Goal: Task Accomplishment & Management: Use online tool/utility

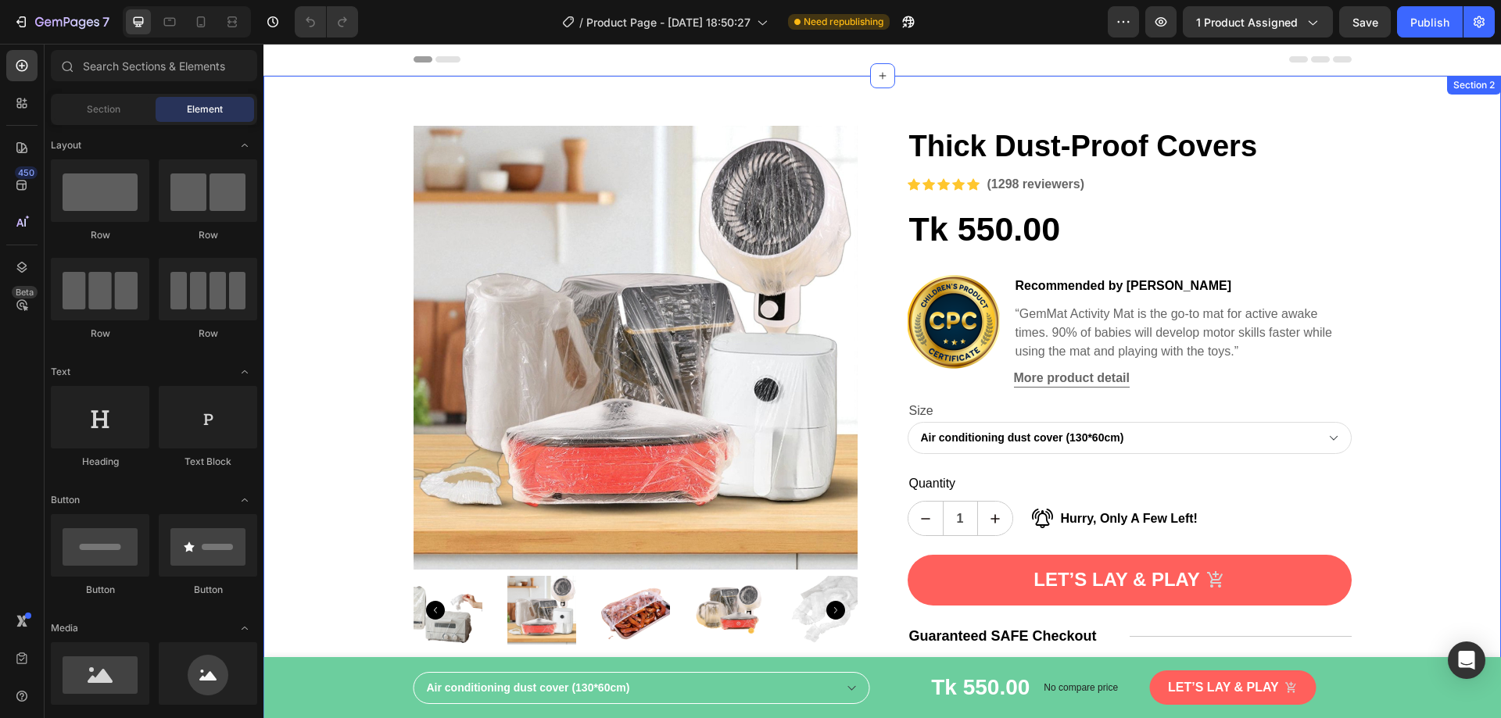
click at [1211, 106] on div "Product Images Thick Dust-Proof Covers Product Title Icon Icon Icon Icon Icon I…" at bounding box center [881, 412] width 1237 height 672
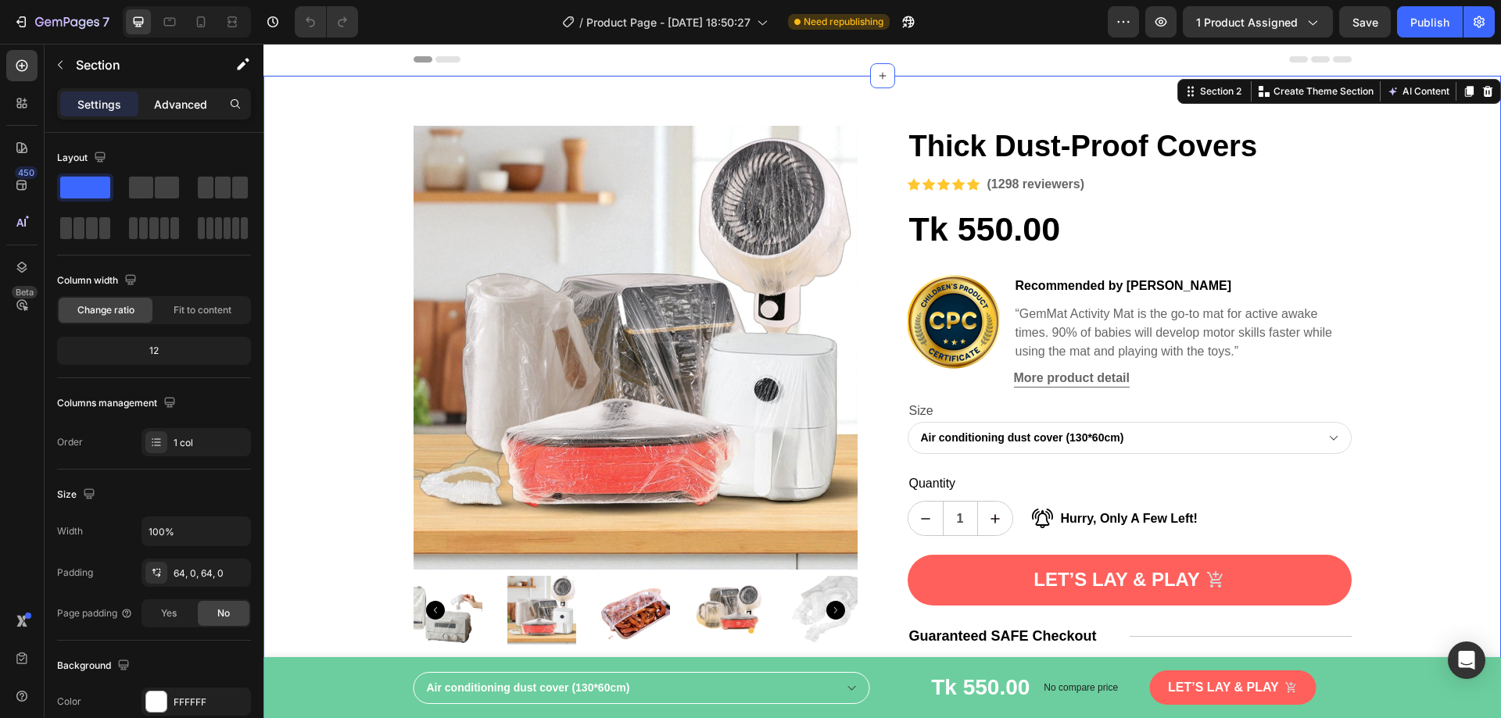
click at [191, 109] on p "Advanced" at bounding box center [180, 104] width 53 height 16
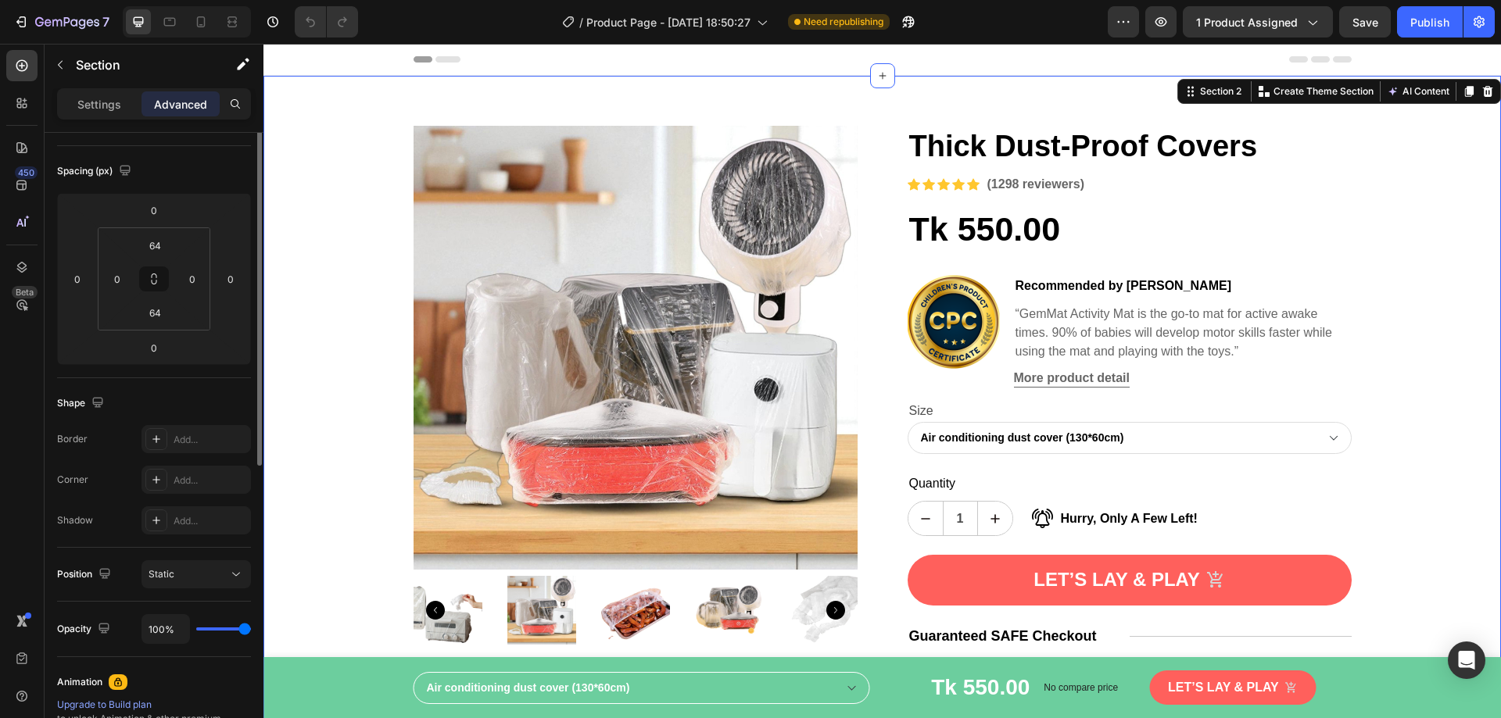
scroll to position [78, 0]
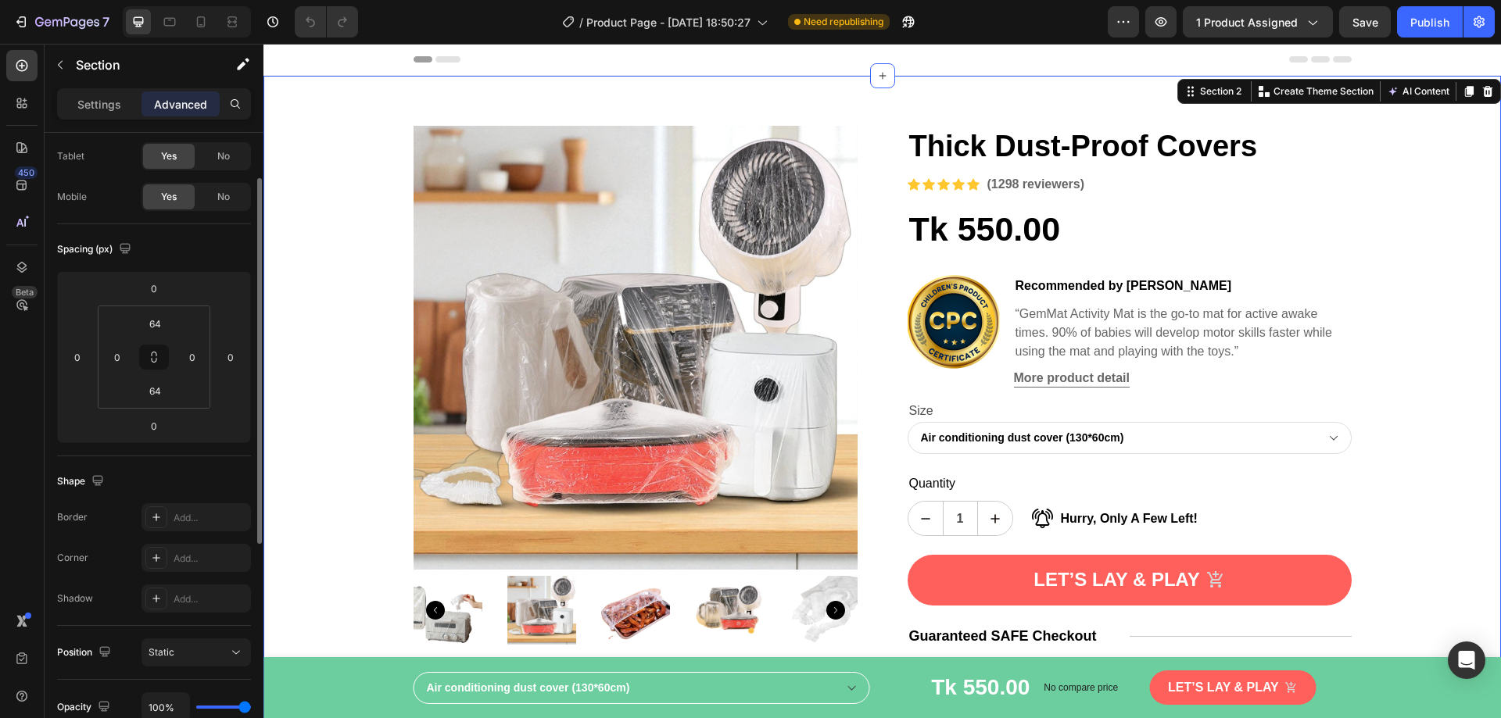
drag, startPoint x: 106, startPoint y: 112, endPoint x: 115, endPoint y: 129, distance: 19.2
click at [107, 112] on p "Settings" at bounding box center [99, 104] width 44 height 16
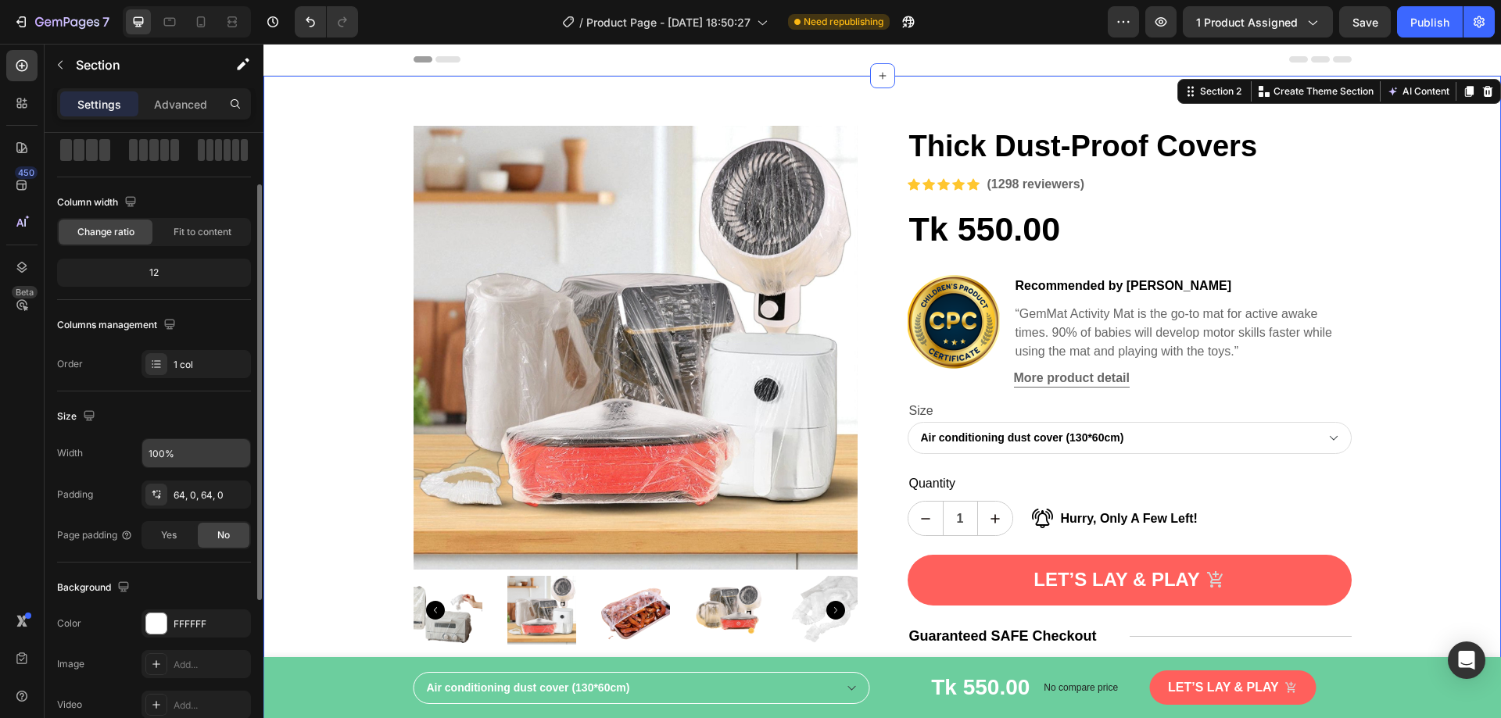
scroll to position [156, 0]
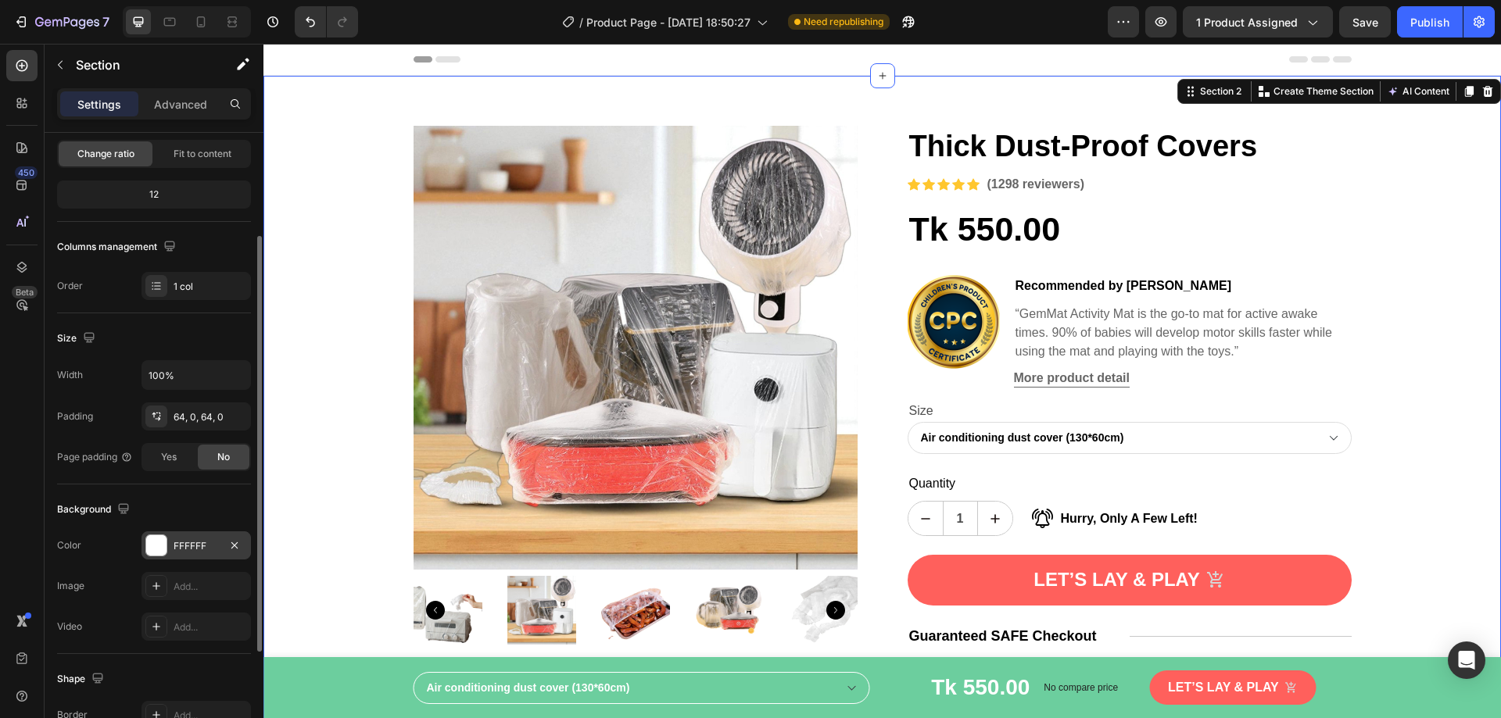
click at [159, 556] on div at bounding box center [156, 546] width 22 height 22
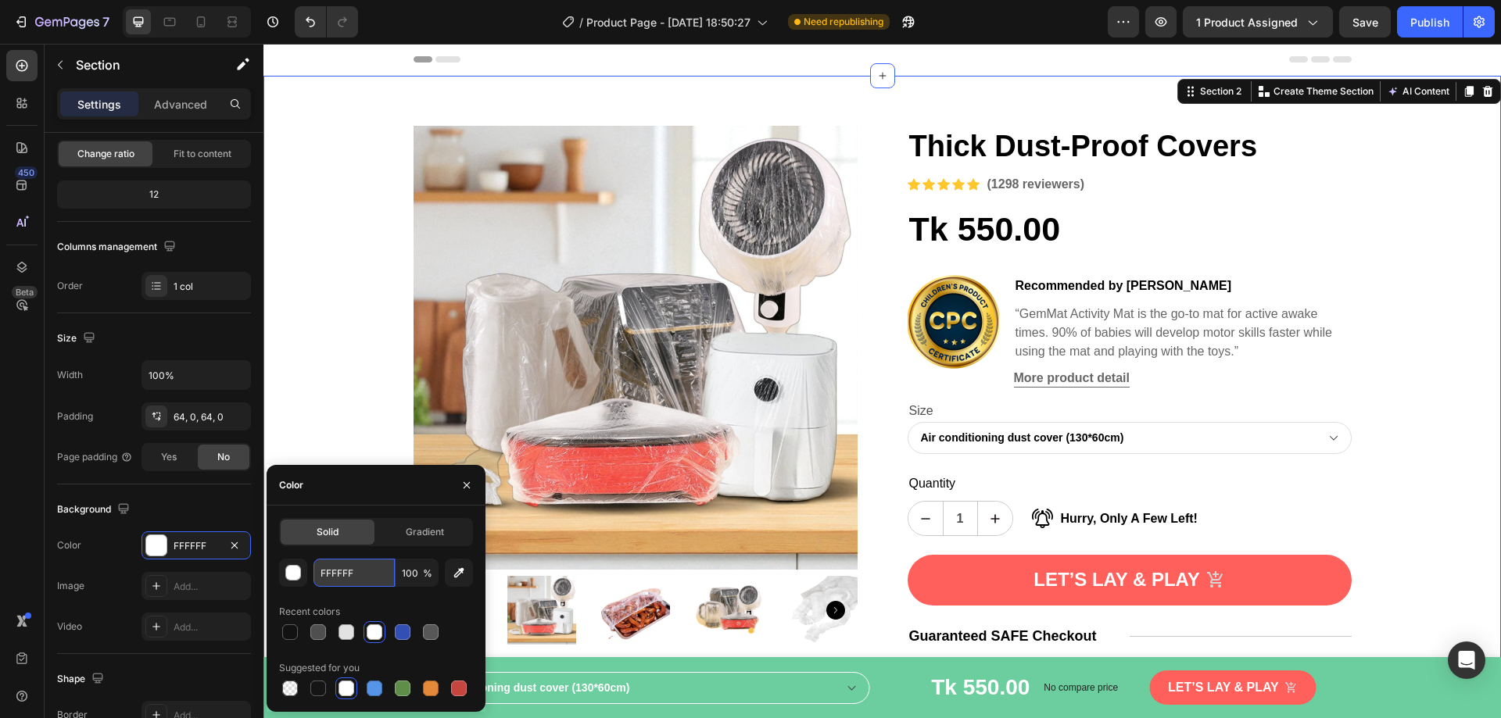
click at [355, 578] on input "FFFFFF" at bounding box center [353, 573] width 81 height 28
click at [349, 573] on input "FFFFFF" at bounding box center [353, 573] width 81 height 28
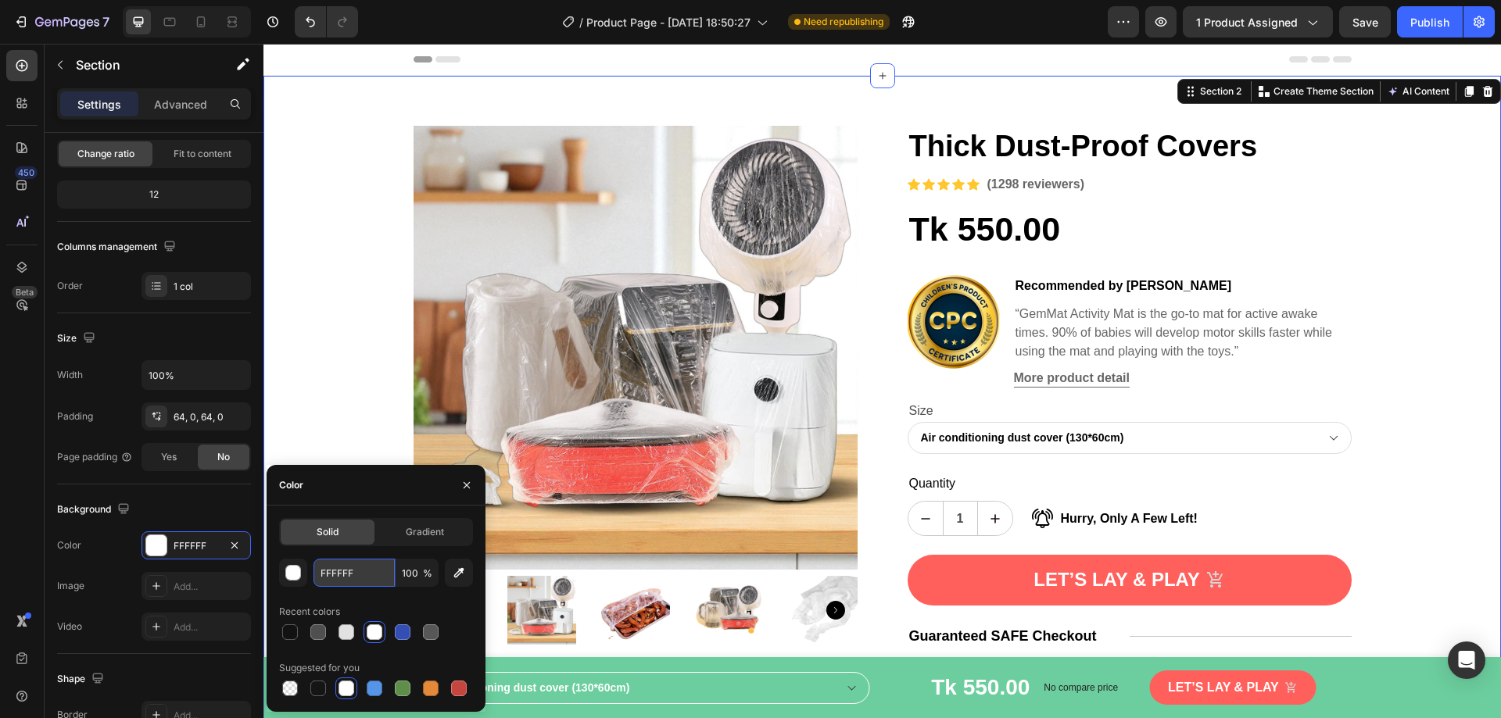
click at [349, 573] on input "FFFFFF" at bounding box center [353, 573] width 81 height 28
paste input "E6F0"
type input "FFE6F0"
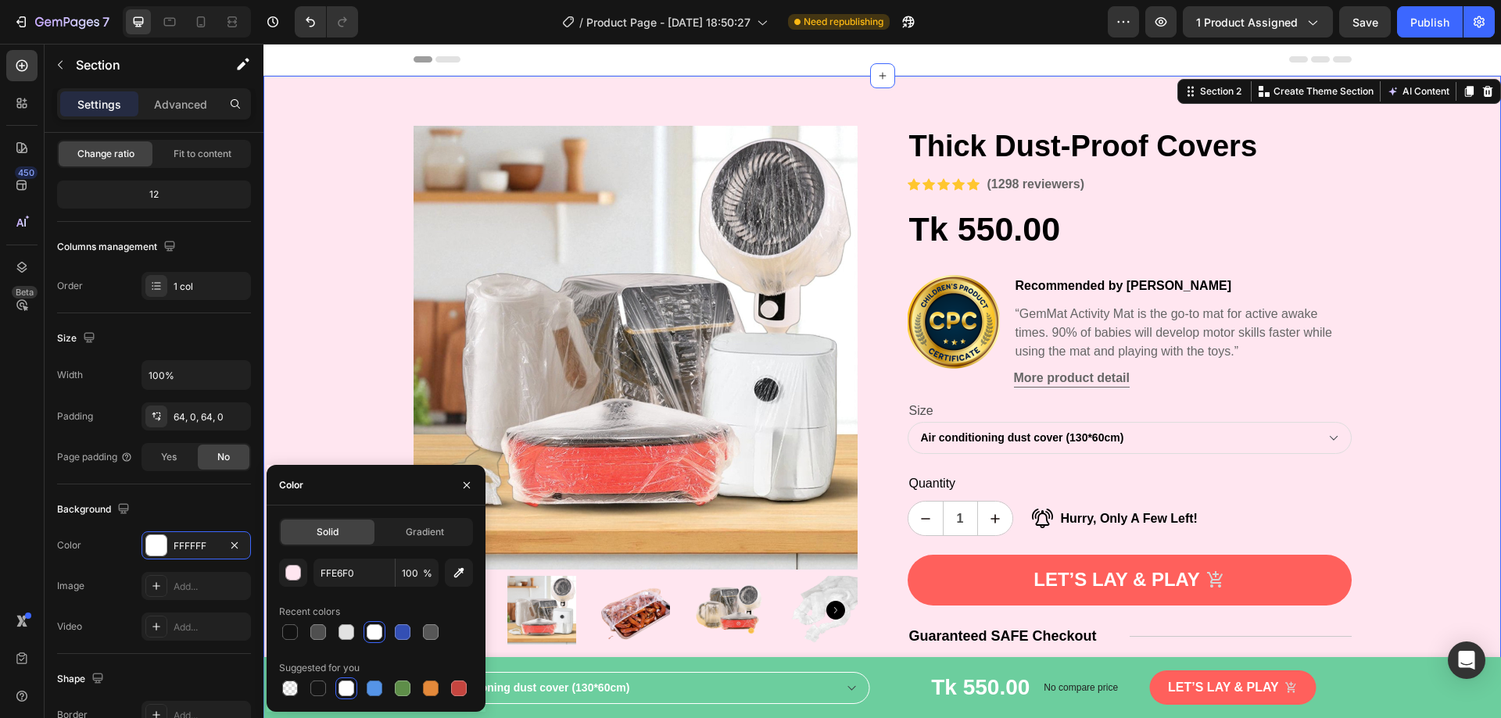
click at [322, 295] on div "Product Images Thick Dust-Proof Covers Product Title Icon Icon Icon Icon Icon I…" at bounding box center [881, 412] width 1237 height 572
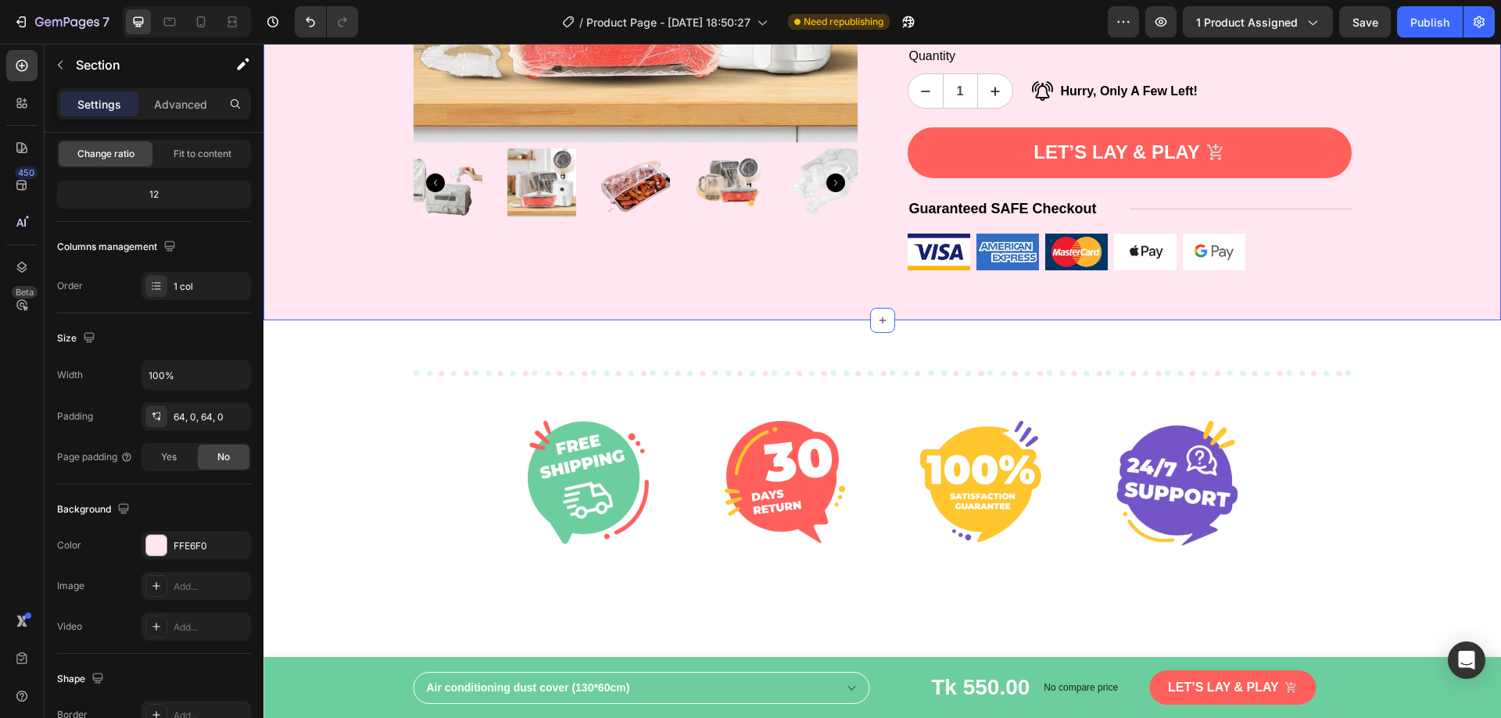
scroll to position [469, 0]
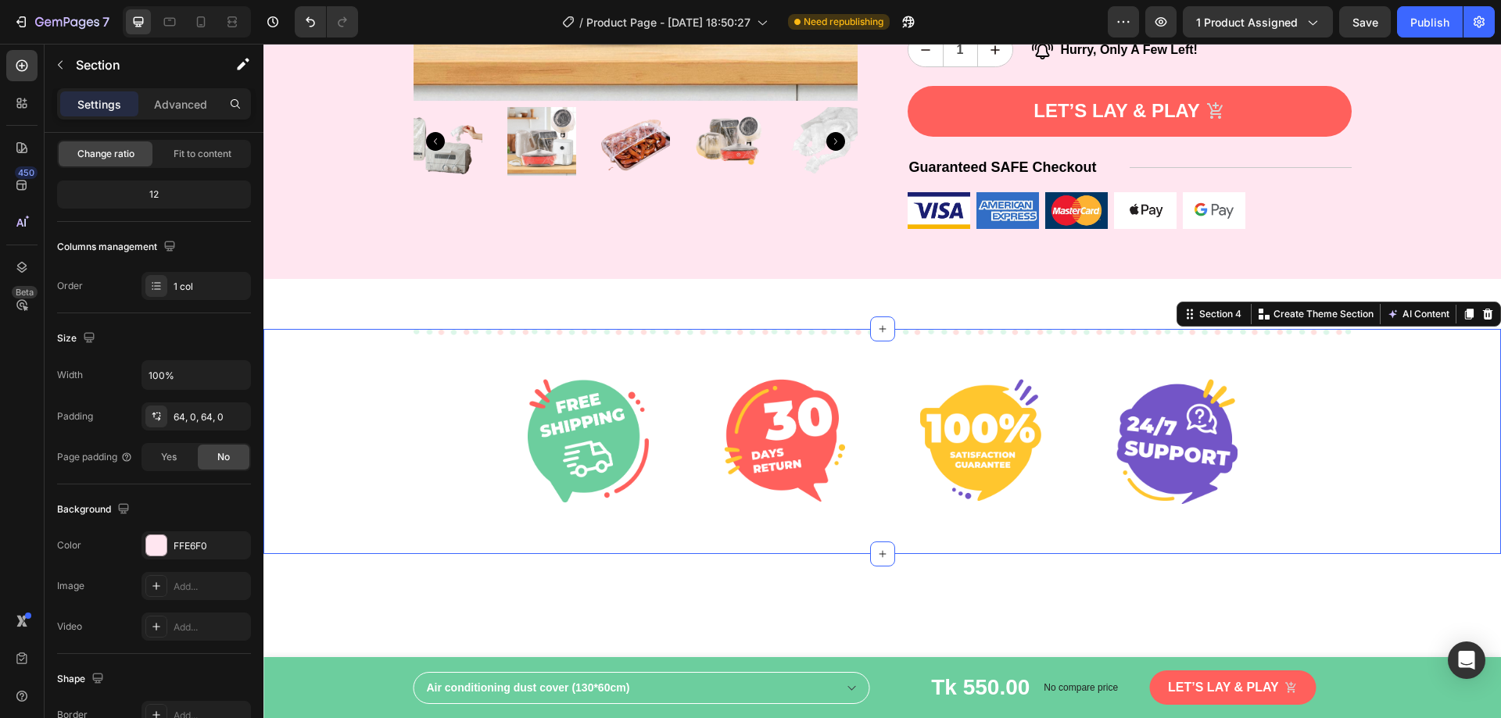
click at [343, 344] on div "Image Image Image Image Row Row" at bounding box center [881, 442] width 1237 height 226
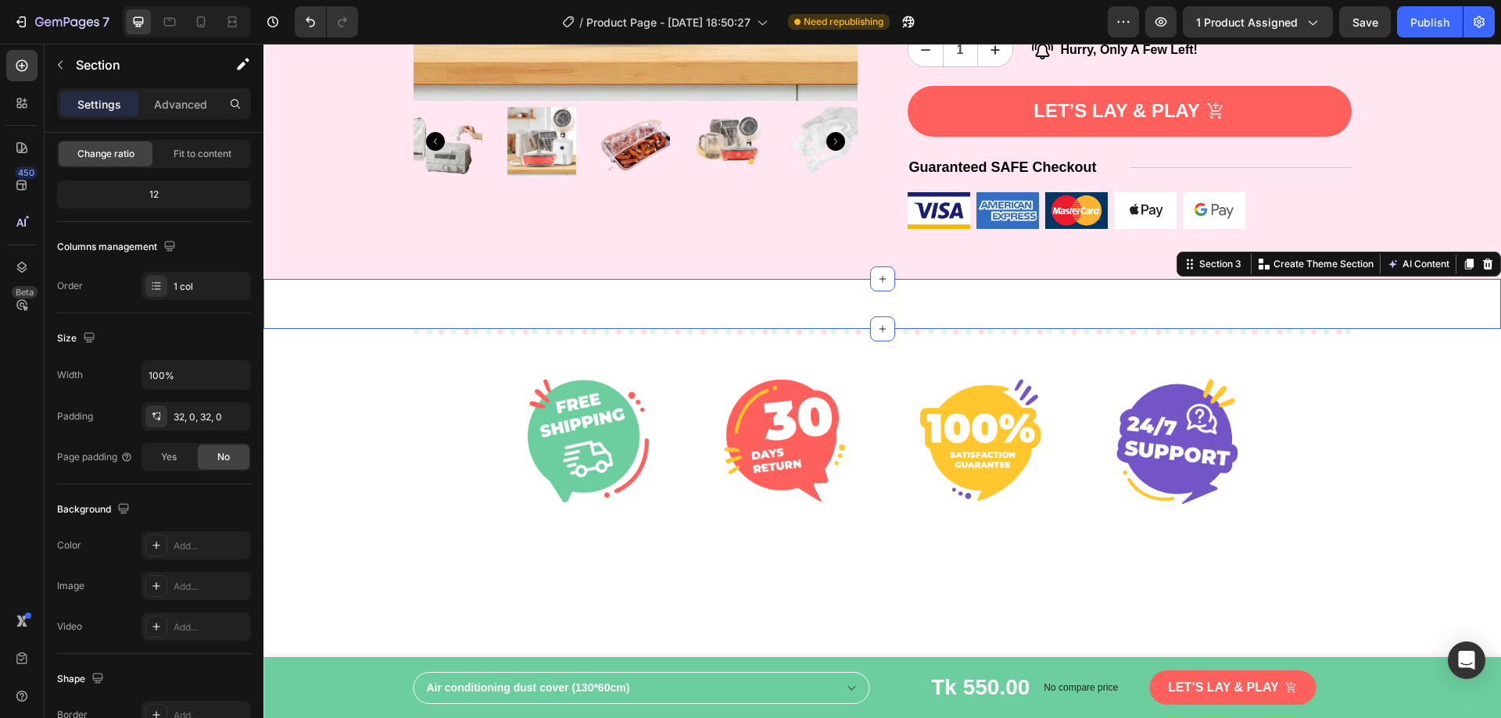
click at [348, 302] on div "Click here to edit heading Heading This is your text block. Click to edit and m…" at bounding box center [881, 304] width 1237 height 50
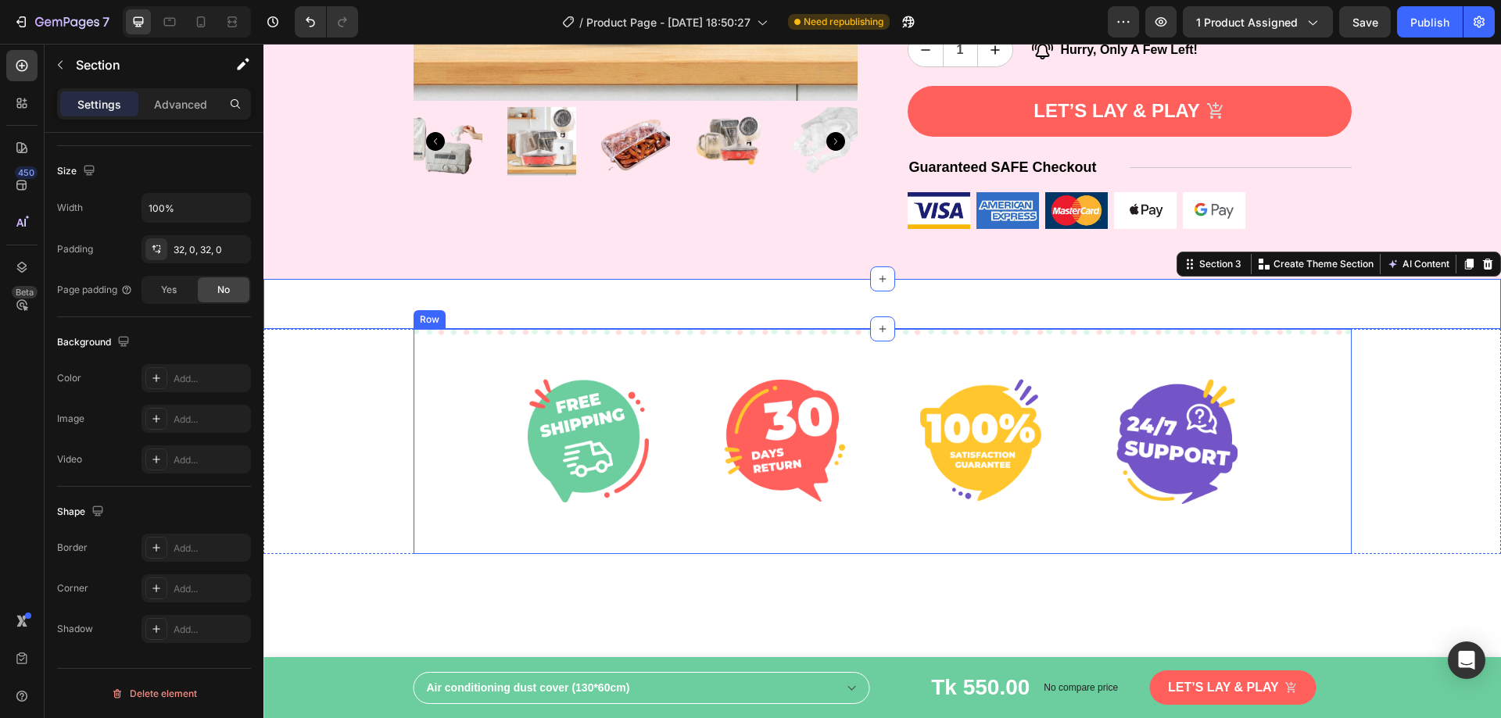
click at [413, 372] on div "Image Image Image Image Row Row" at bounding box center [882, 442] width 938 height 226
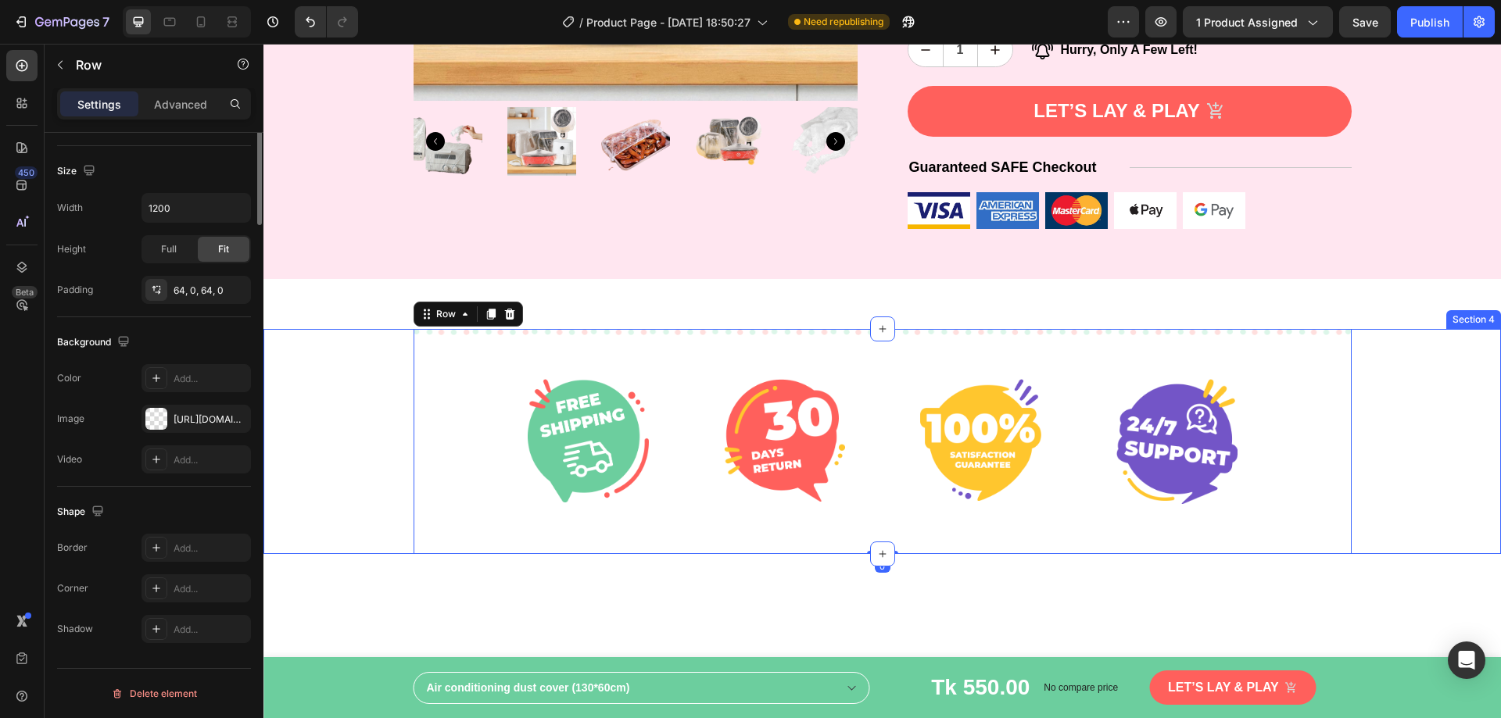
scroll to position [0, 0]
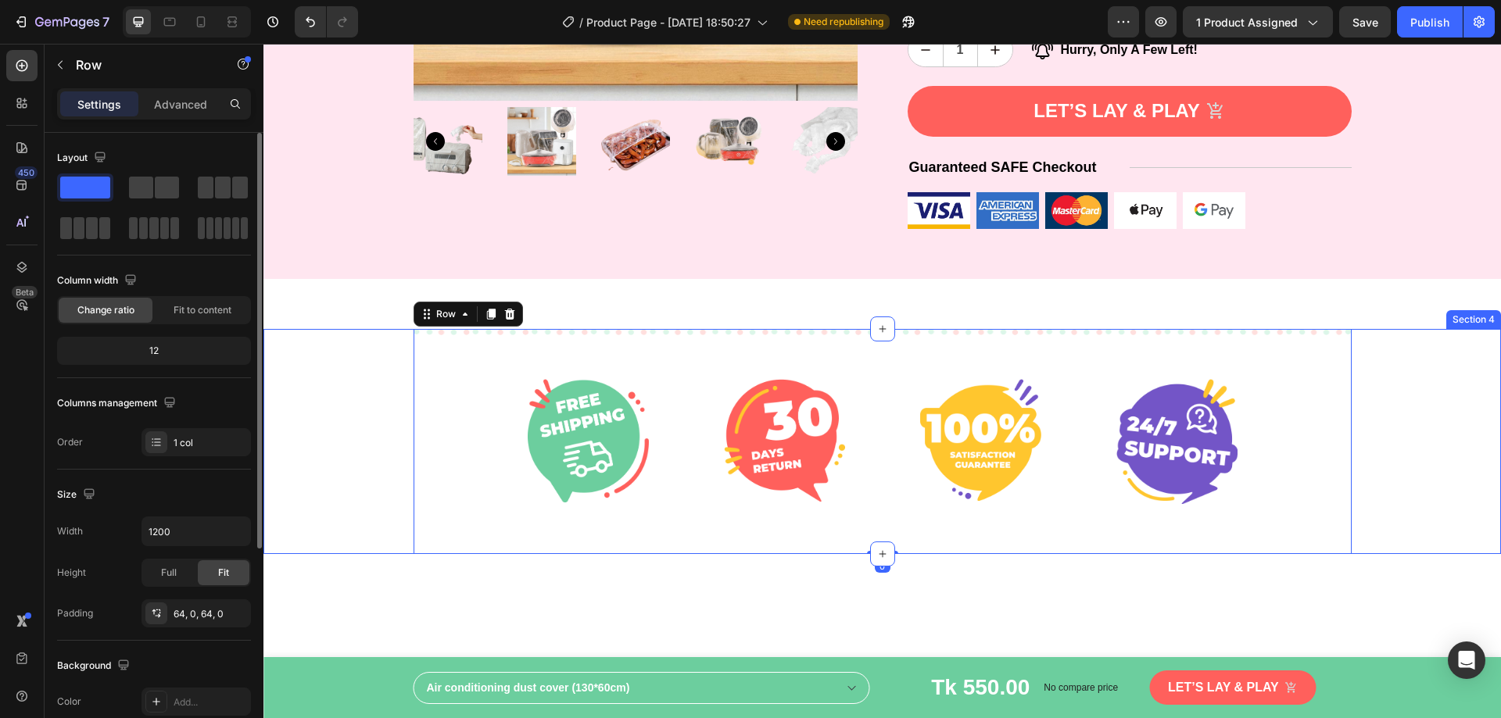
click at [345, 388] on div "Image Image Image Image Row Row 0" at bounding box center [881, 442] width 1237 height 226
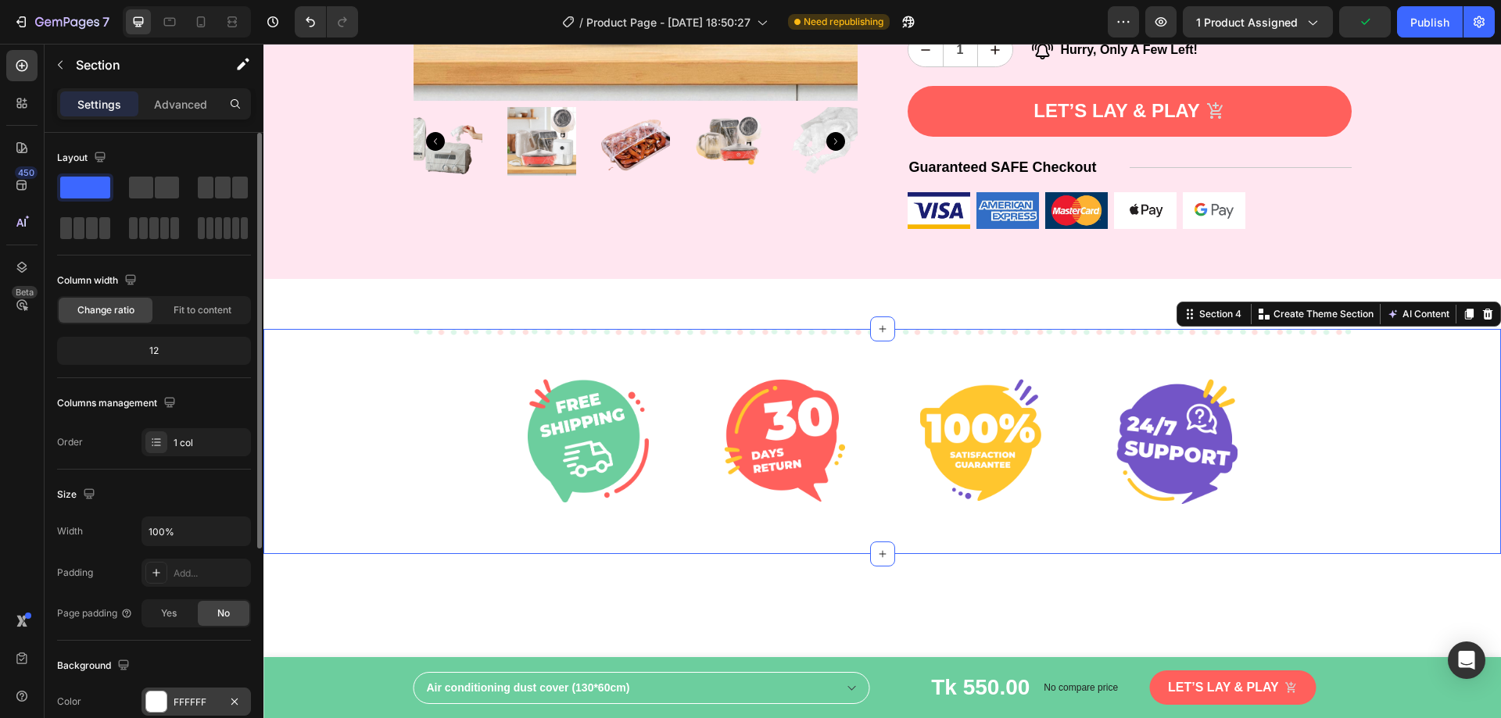
click at [174, 700] on div "FFFFFF" at bounding box center [196, 703] width 45 height 14
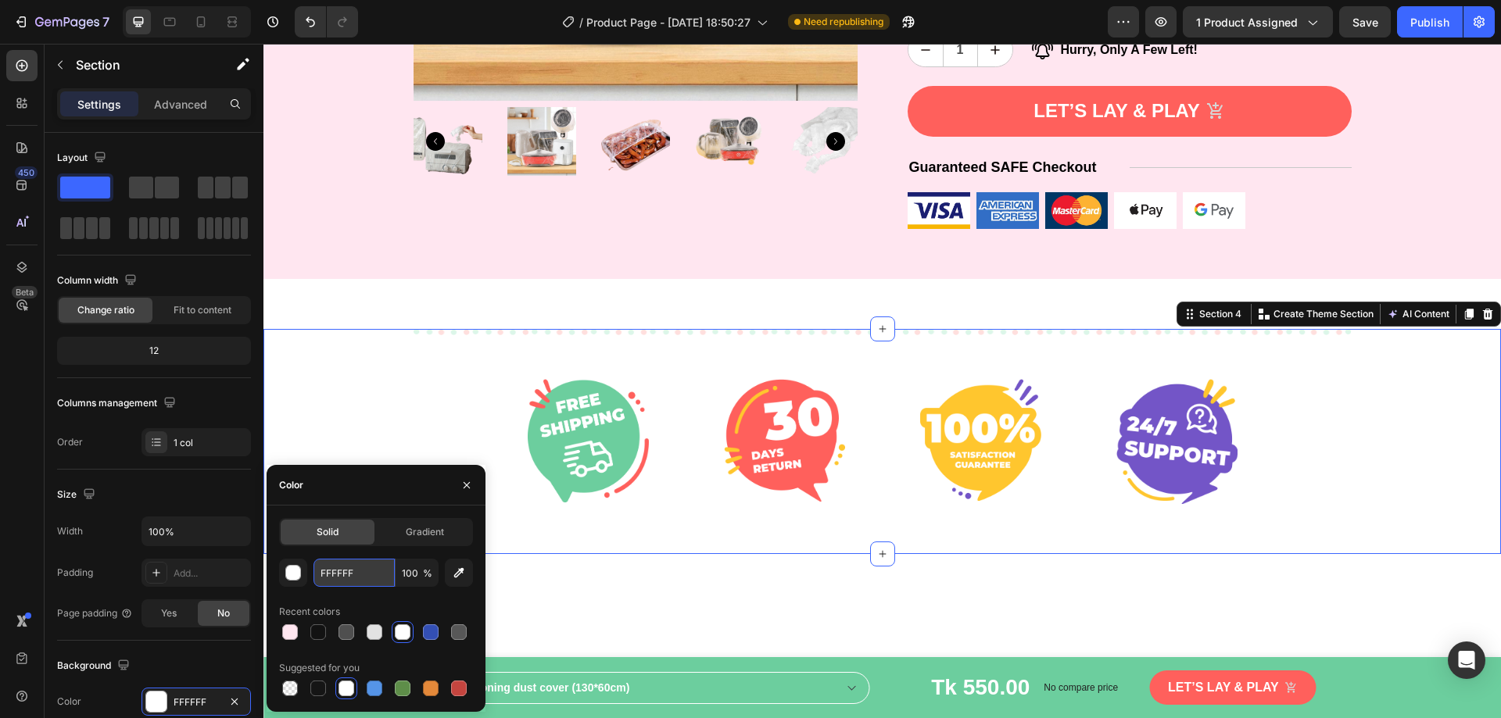
click at [339, 574] on input "FFFFFF" at bounding box center [353, 573] width 81 height 28
click at [339, 576] on input "FFFFFF" at bounding box center [353, 573] width 81 height 28
paste input "E6F0"
click at [328, 483] on div "Color" at bounding box center [376, 485] width 219 height 41
click at [339, 580] on input "FFFFFF" at bounding box center [353, 573] width 81 height 28
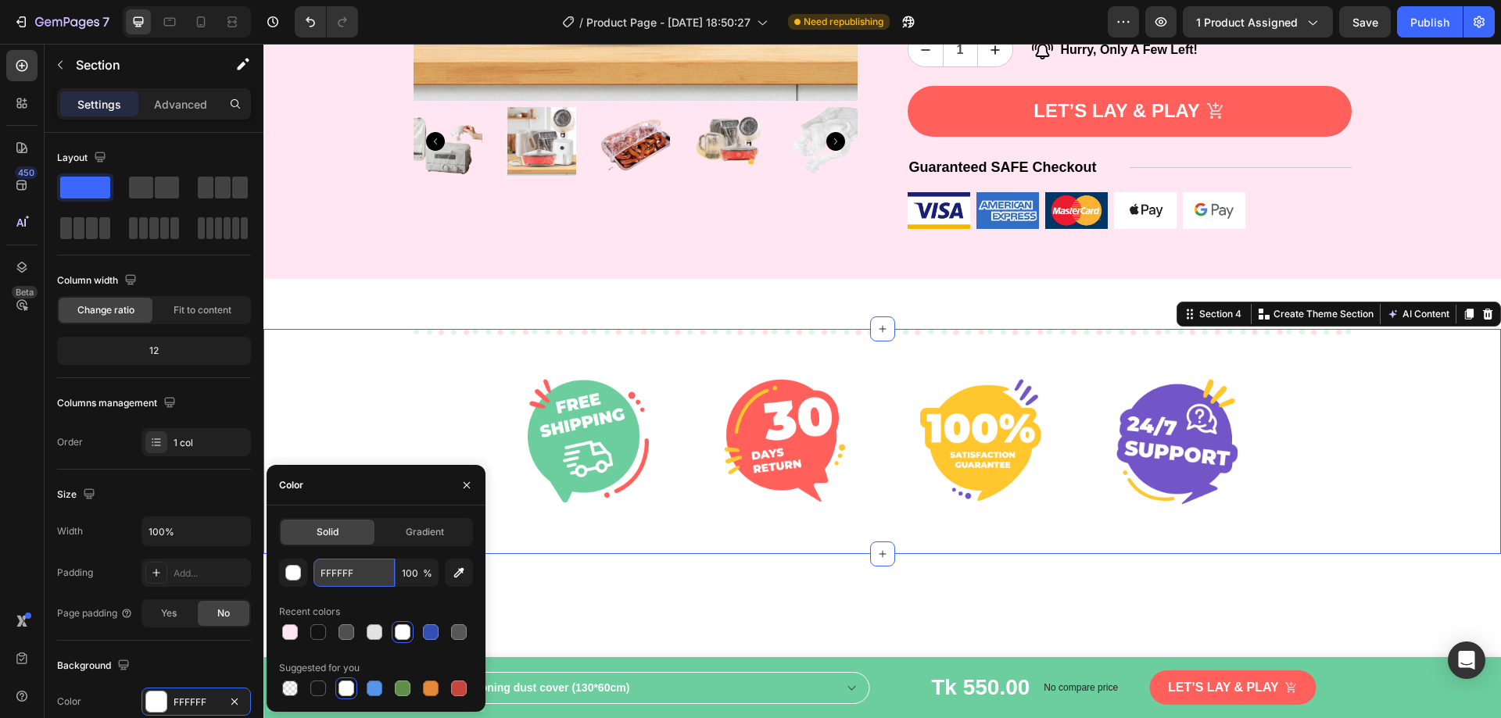
click at [339, 580] on input "FFFFFF" at bounding box center [353, 573] width 81 height 28
paste input "E6F0"
type input "FFE6F0"
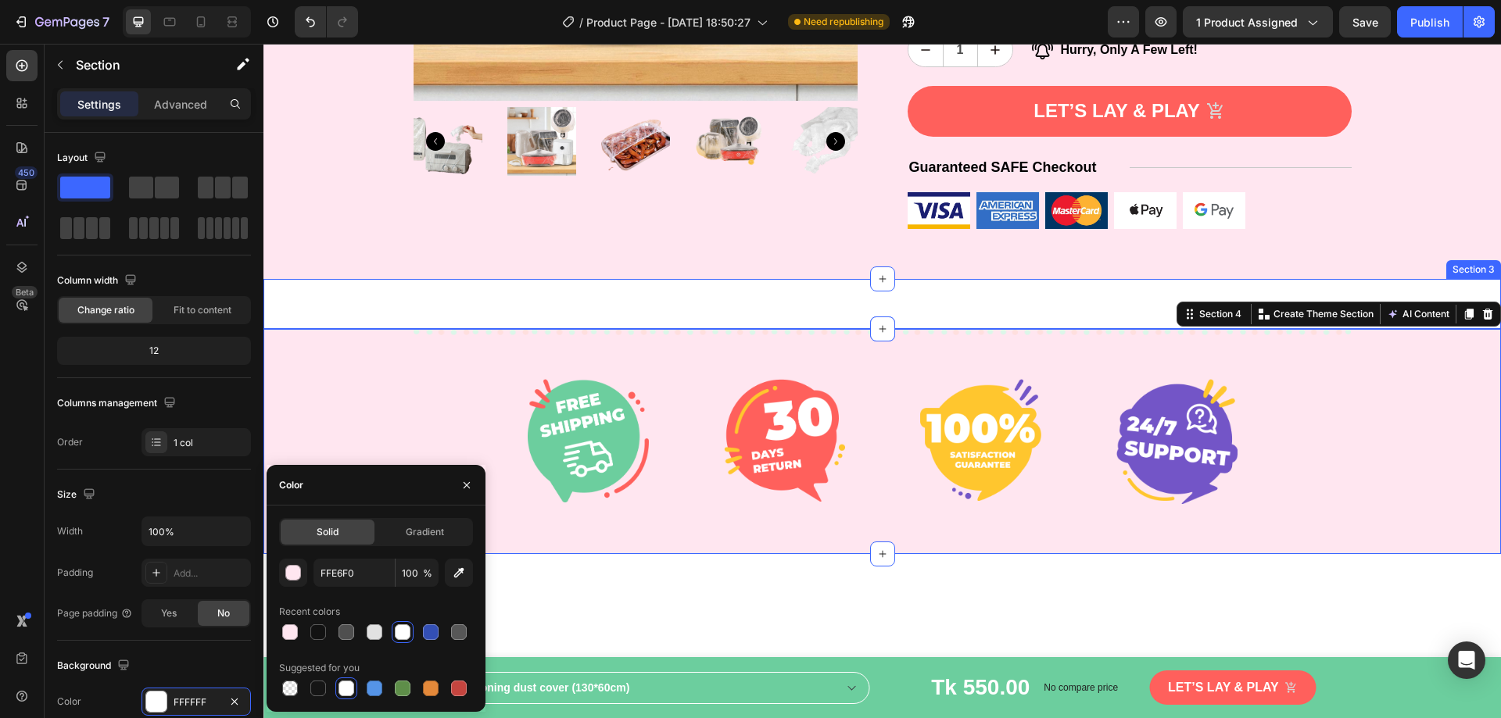
click at [378, 307] on div "Click here to edit heading Heading This is your text block. Click to edit and m…" at bounding box center [881, 304] width 1237 height 50
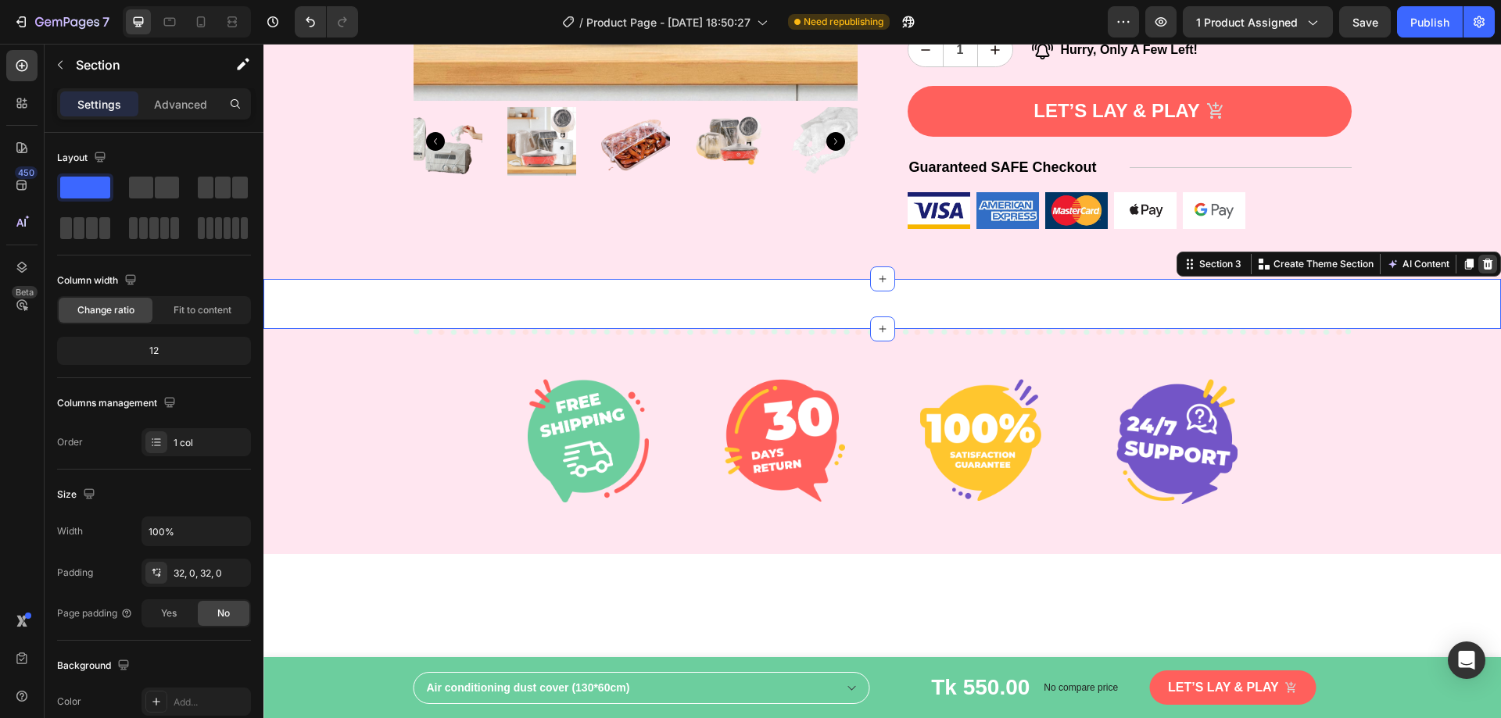
click at [1481, 266] on icon at bounding box center [1487, 264] width 13 height 13
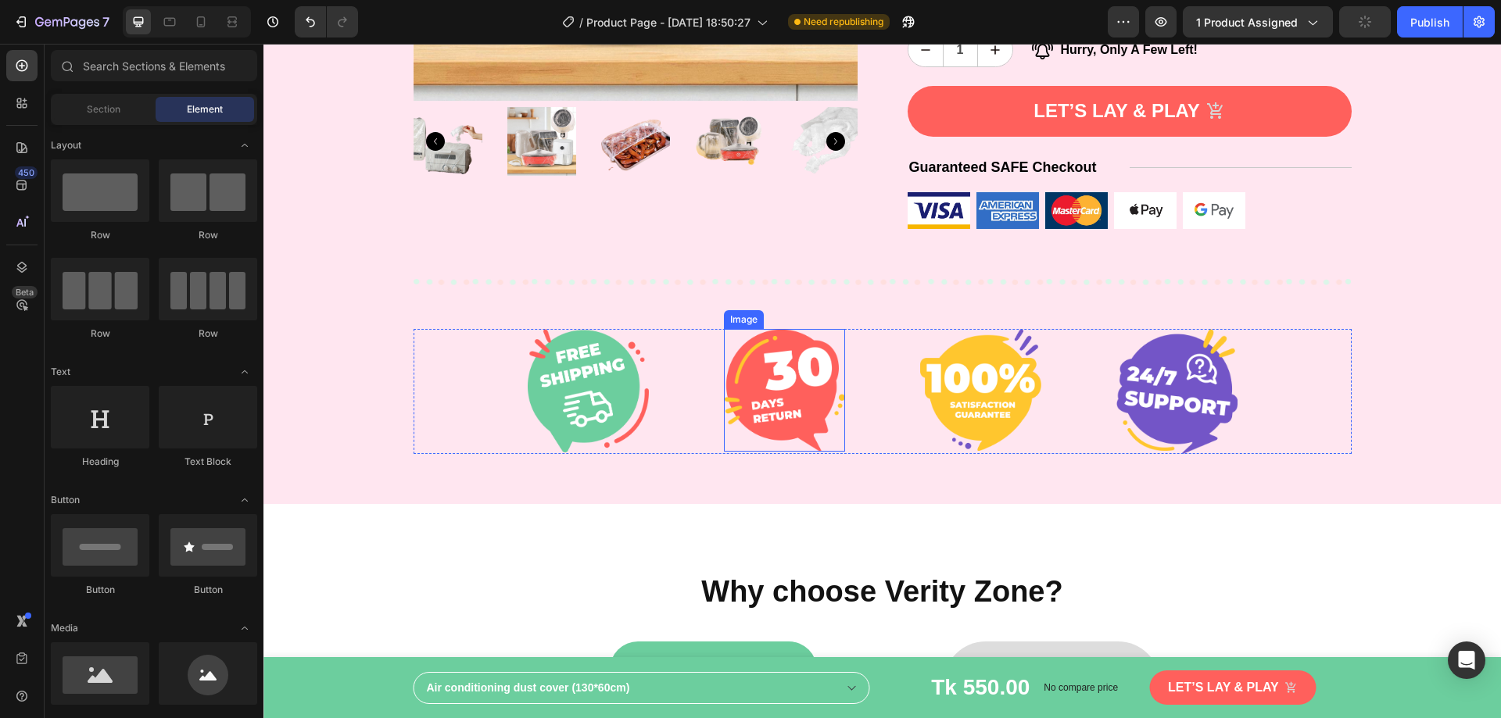
scroll to position [625, 0]
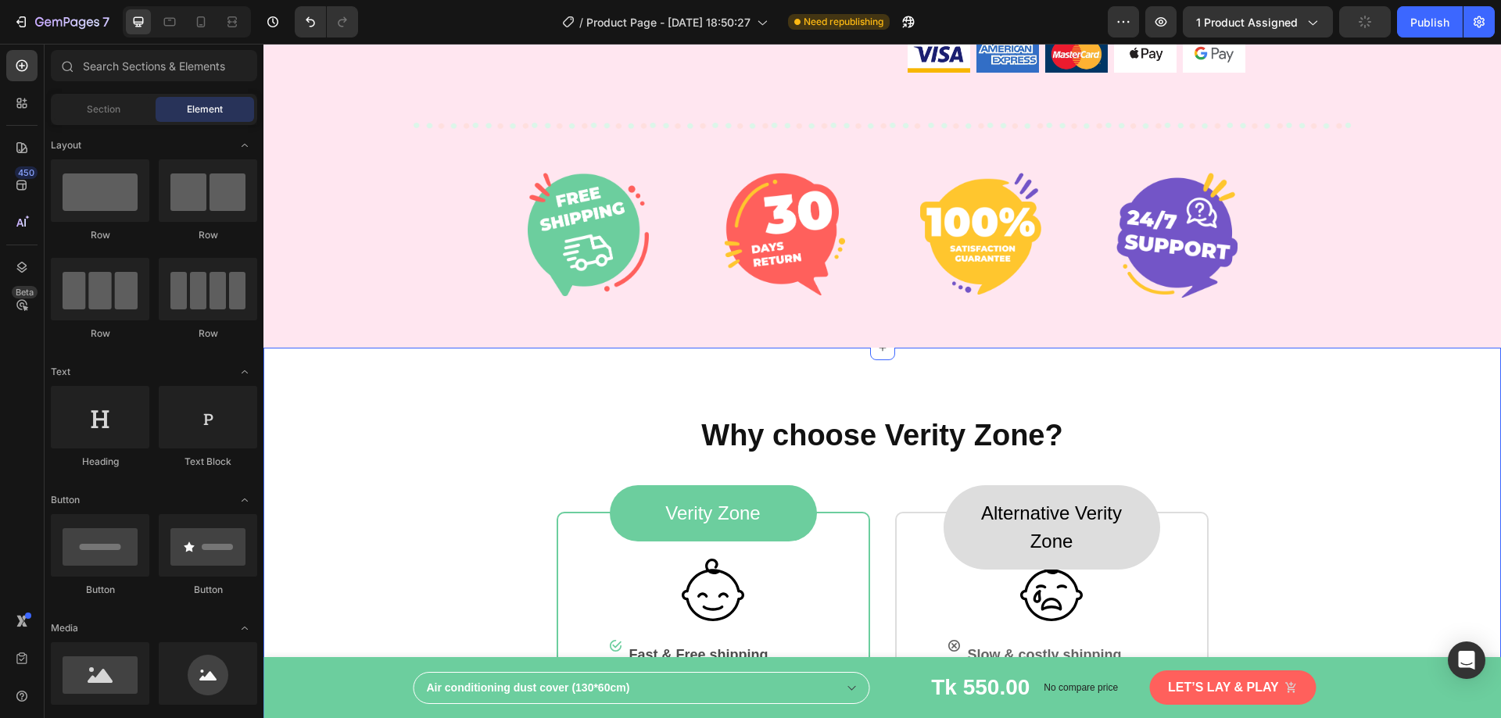
click at [542, 382] on div "Why choose Verity Zone? Heading Verity Zone Text block Row Image Image Fast & F…" at bounding box center [881, 655] width 1237 height 615
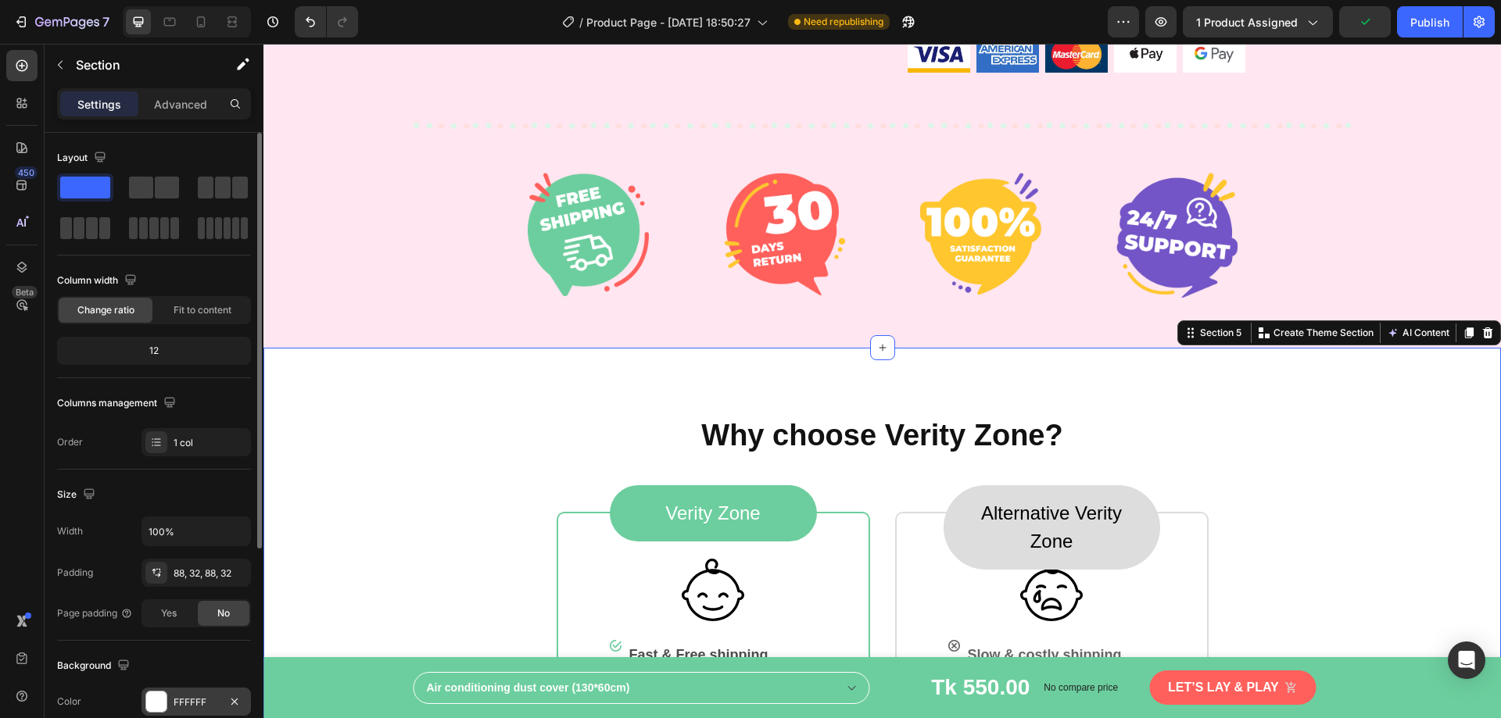
click at [161, 706] on div at bounding box center [156, 702] width 20 height 20
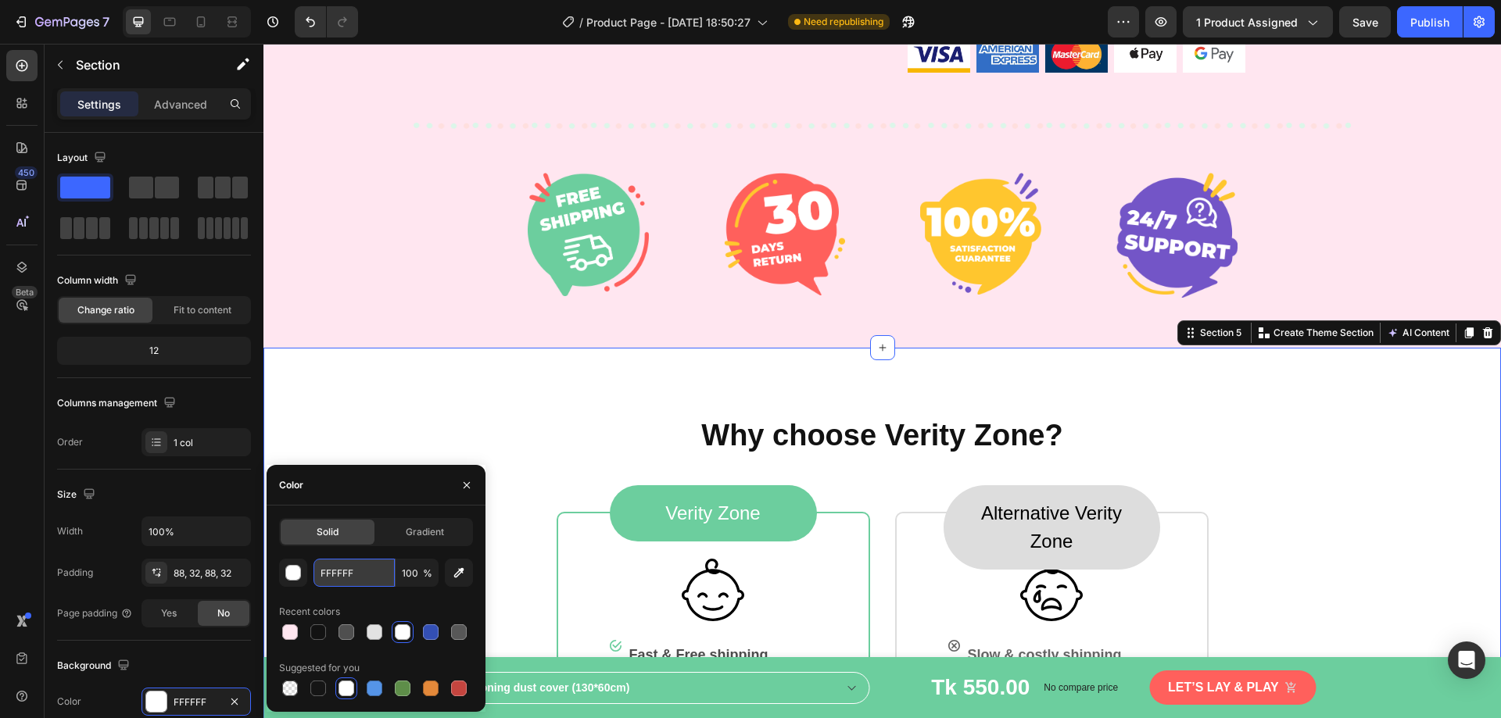
click at [356, 574] on input "FFFFFF" at bounding box center [353, 573] width 81 height 28
paste input "E6F0"
type input "FFE6F0"
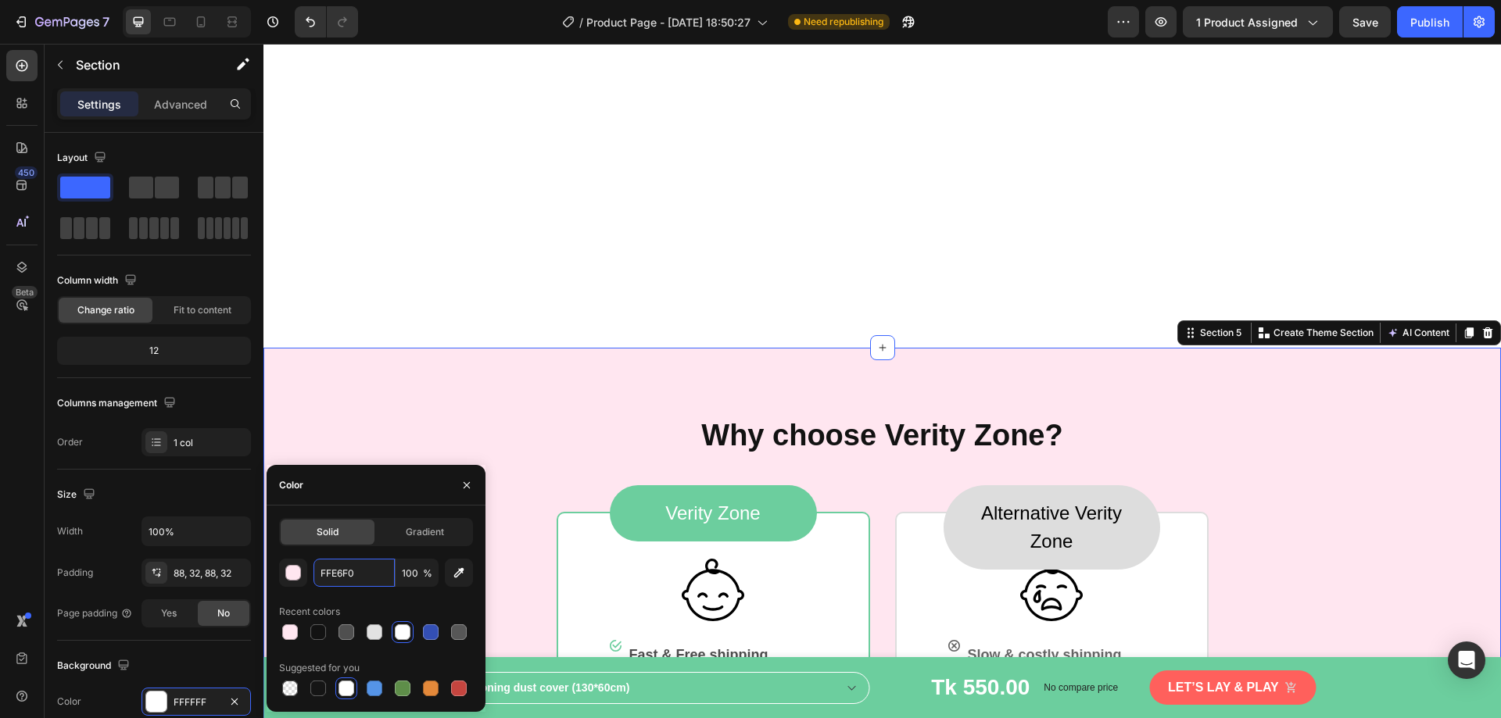
scroll to position [782, 0]
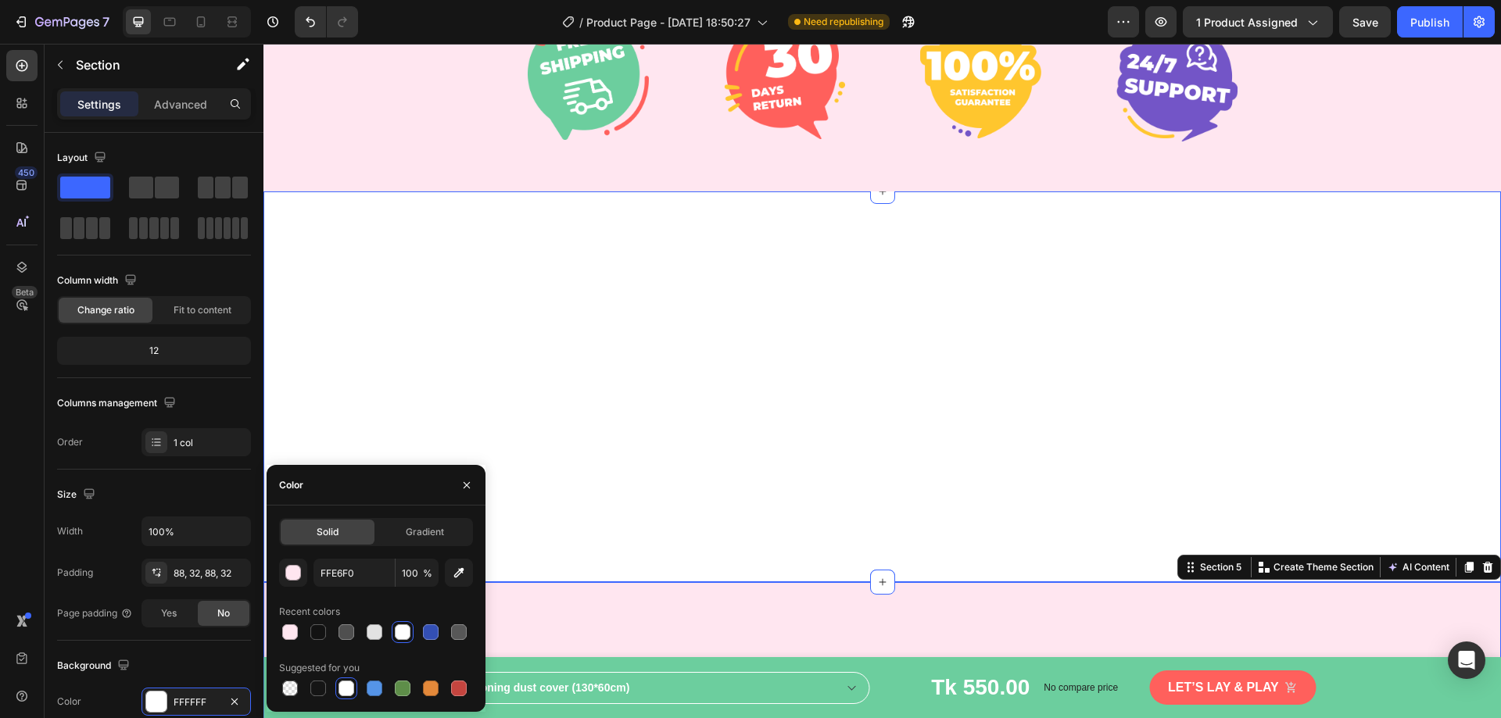
click at [449, 352] on div "Icon Image Enhances Motor Skills Text block Row Icon Image Improves Hand Eye Co…" at bounding box center [881, 386] width 1237 height 391
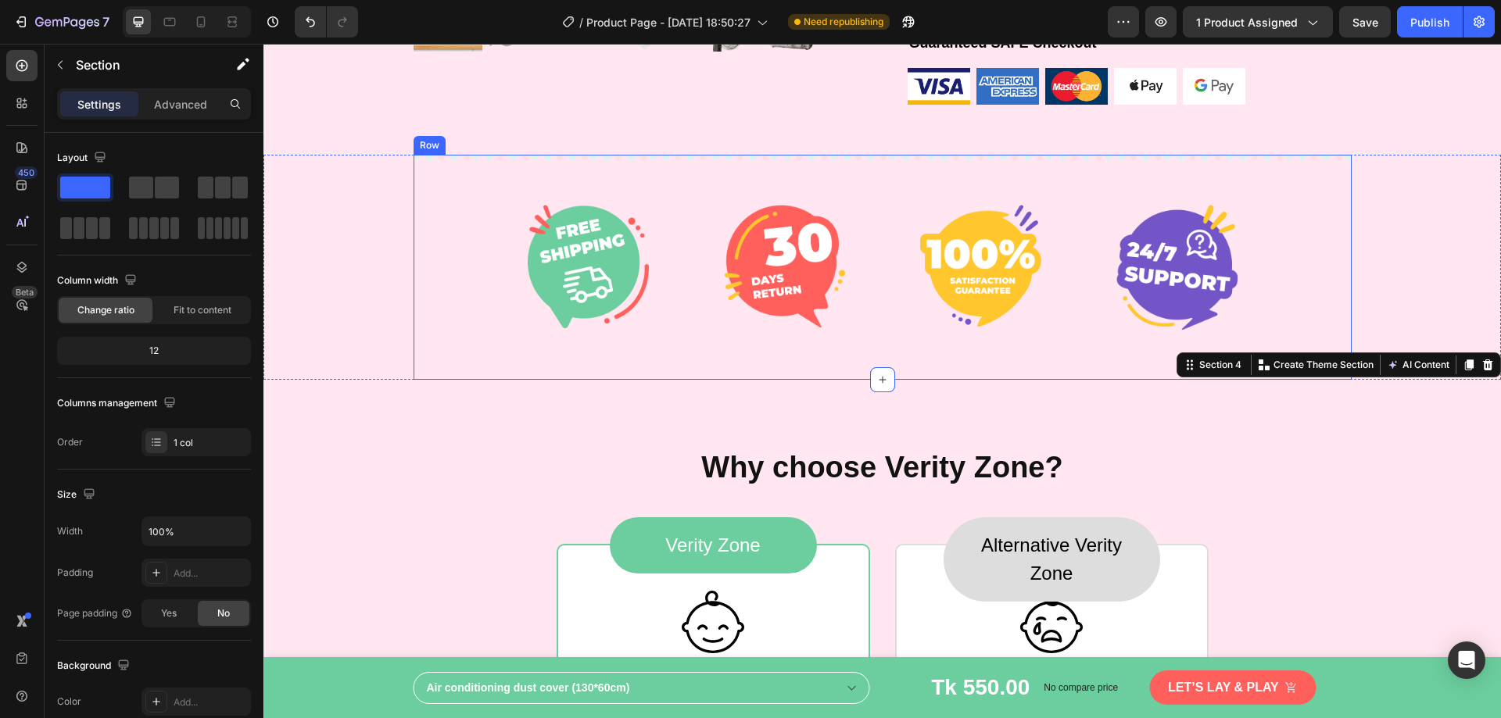
scroll to position [469, 0]
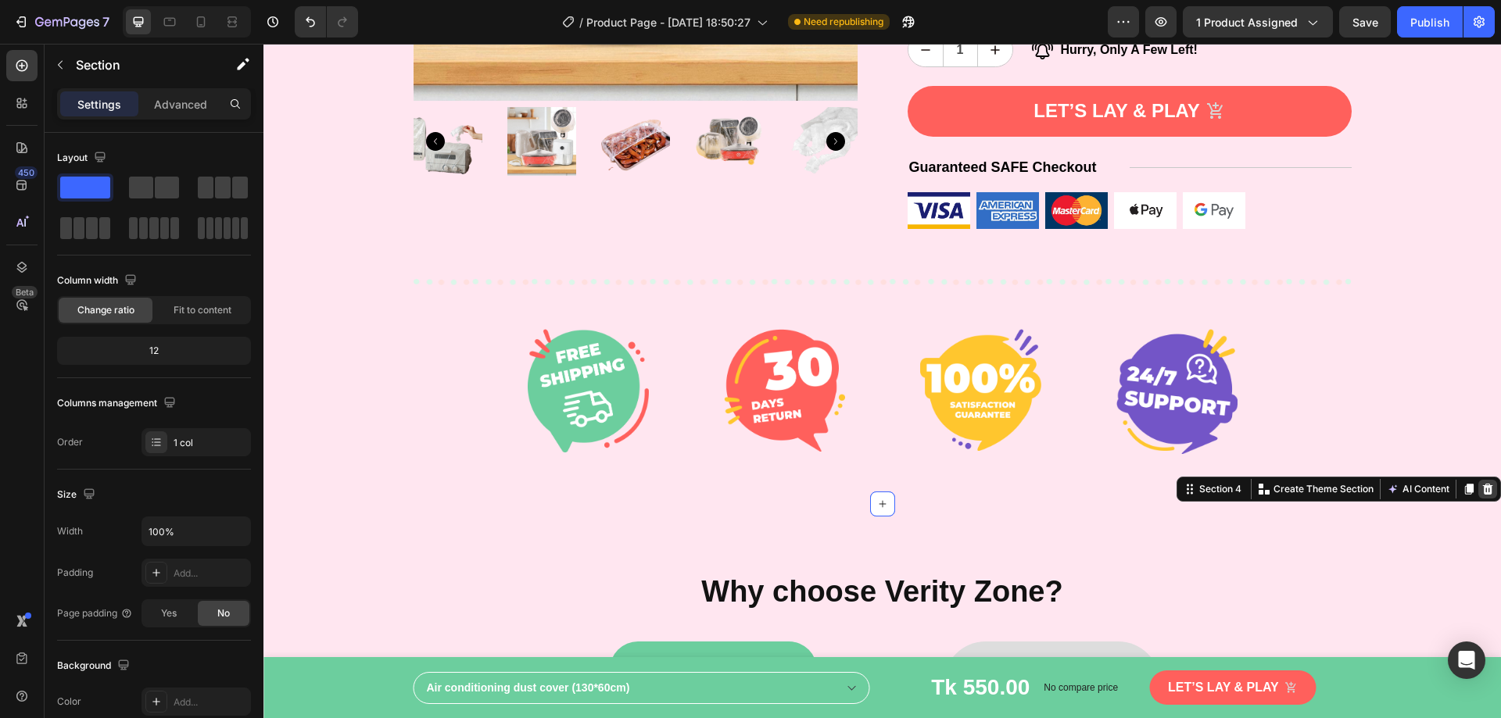
click at [1483, 492] on icon at bounding box center [1488, 489] width 10 height 11
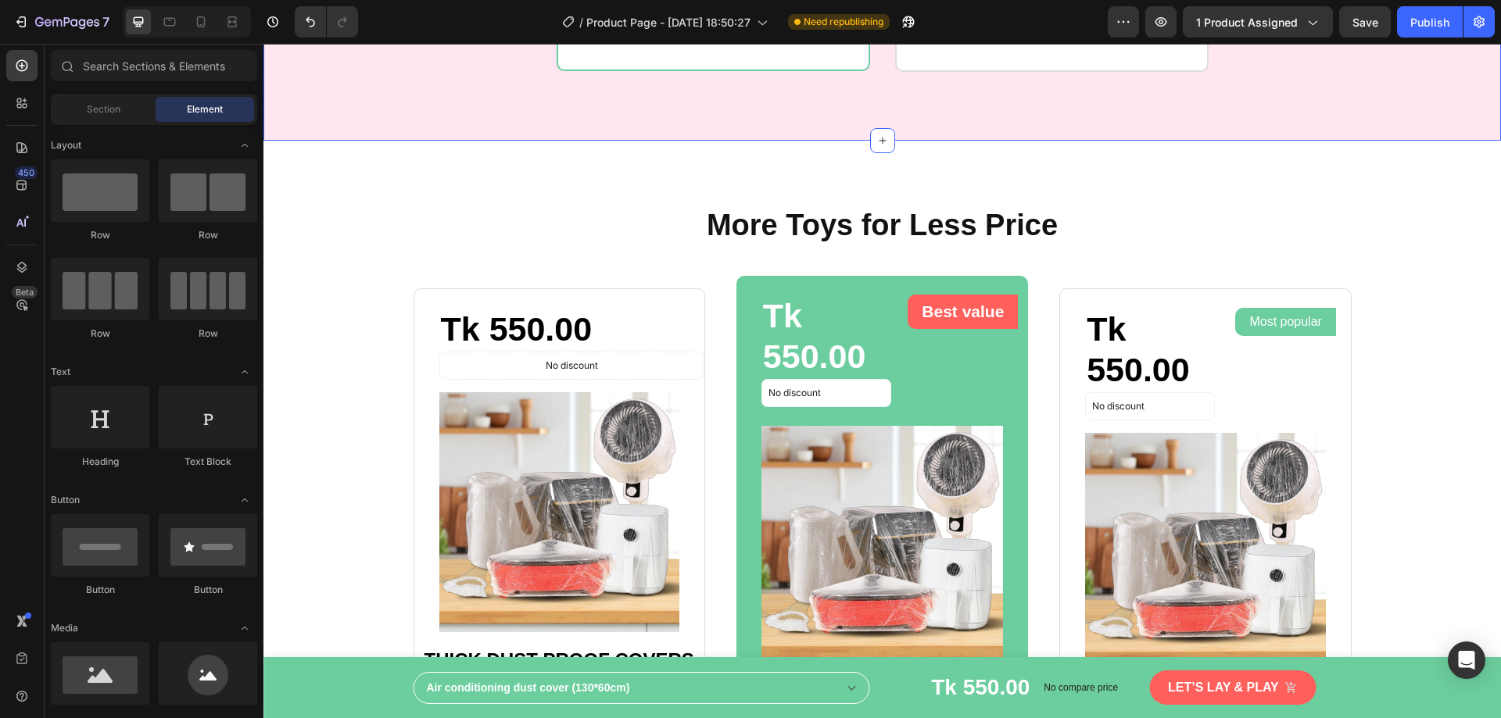
scroll to position [1485, 0]
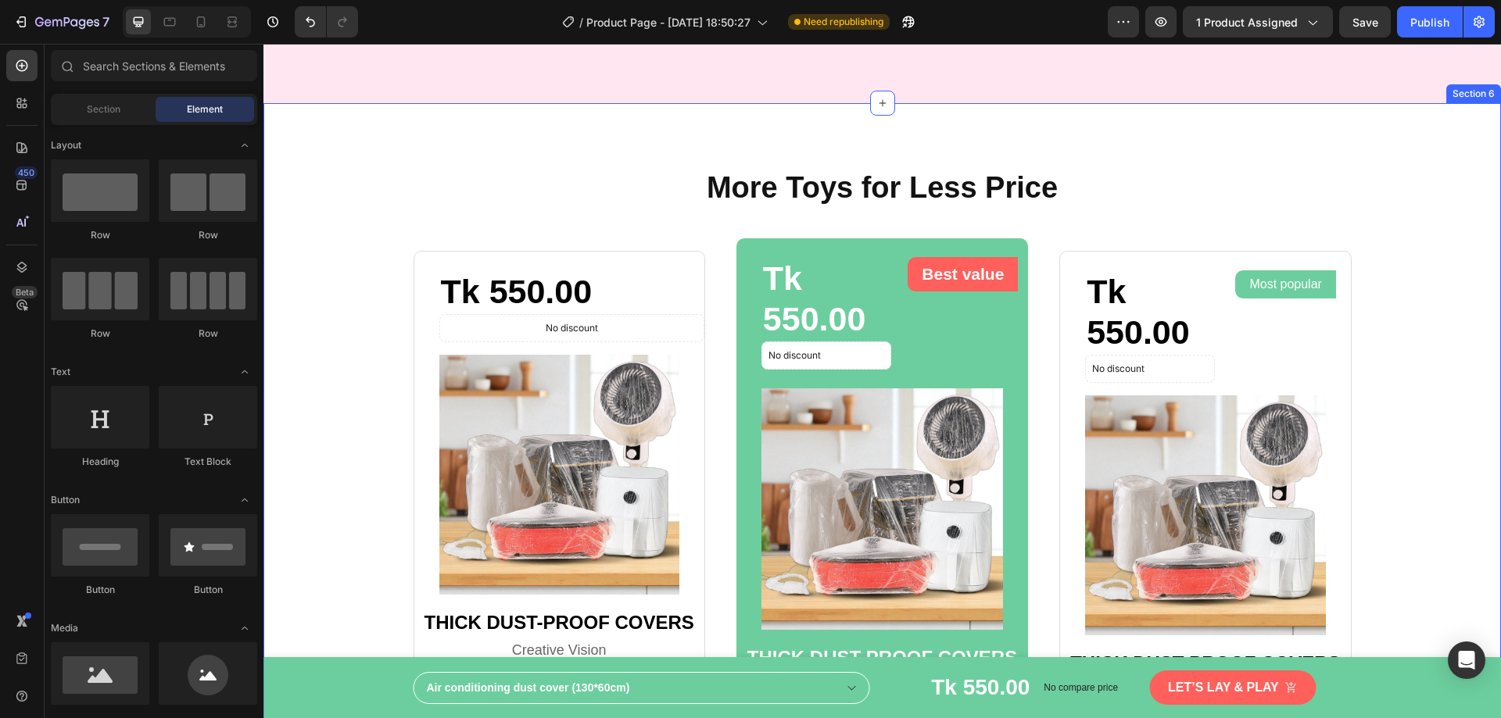
click at [584, 157] on div "More Toys for Less Price Heading Row Tk 550.00 Product Price Product Price No d…" at bounding box center [881, 533] width 1237 height 861
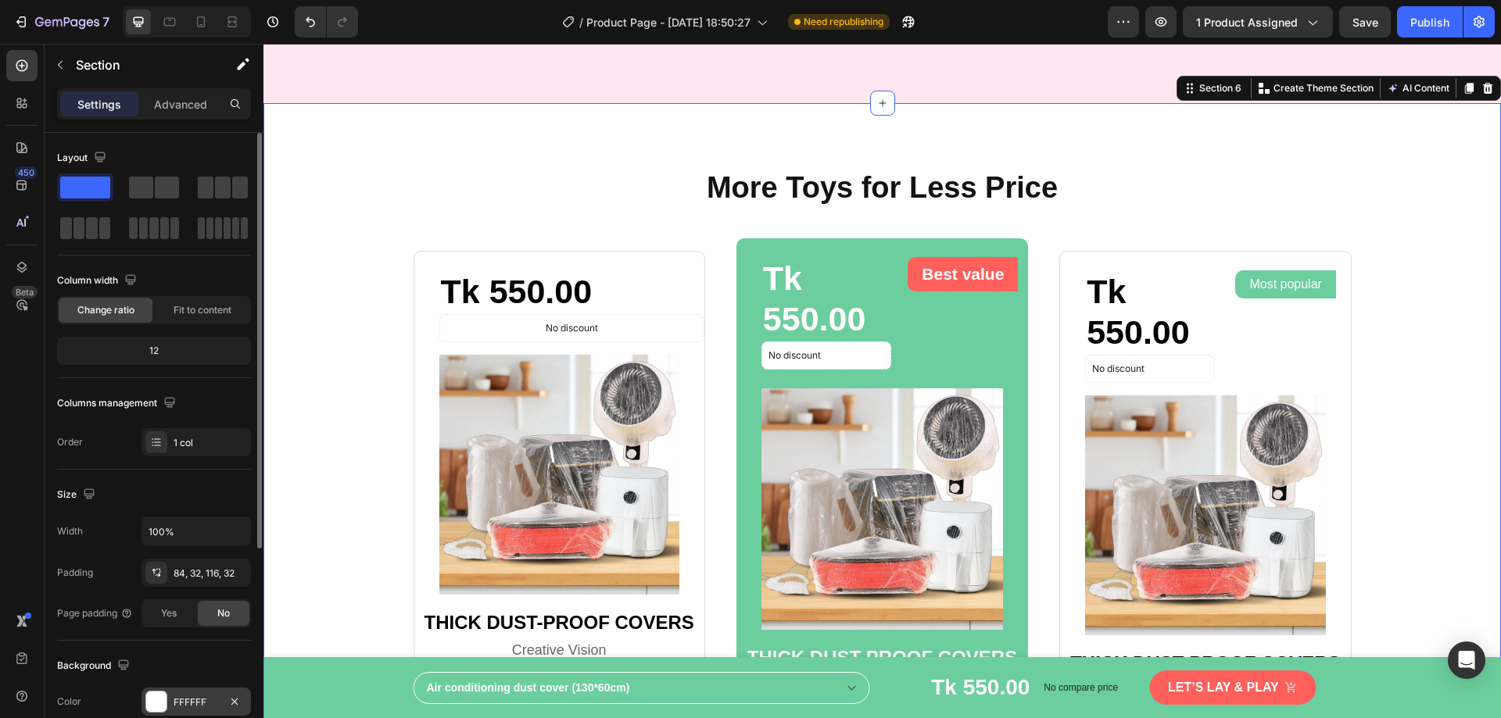
click at [161, 698] on div at bounding box center [156, 702] width 20 height 20
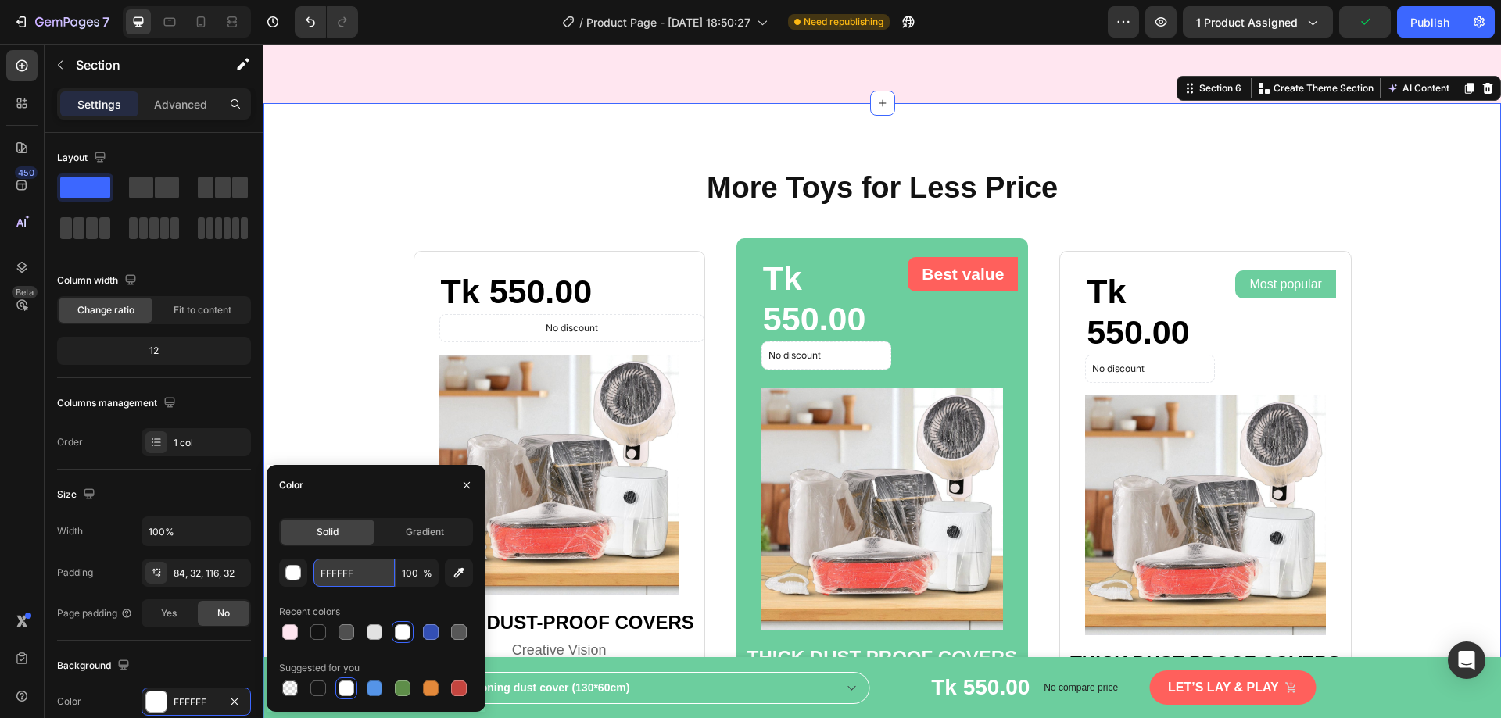
click at [349, 581] on input "FFFFFF" at bounding box center [353, 573] width 81 height 28
paste input "E6F0"
type input "FFE6F0"
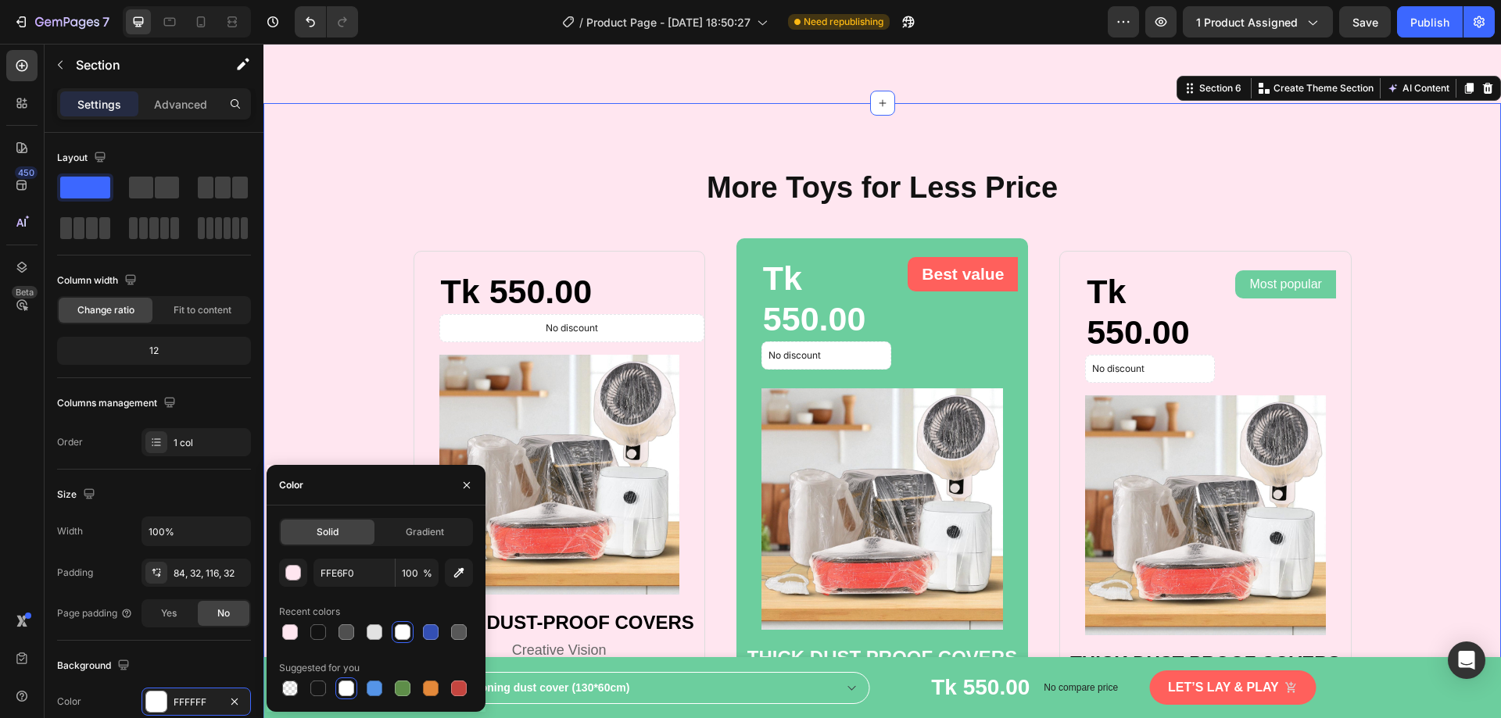
click at [387, 252] on div "More Toys for Less Price Heading Row Tk 550.00 Product Price Product Price No d…" at bounding box center [881, 521] width 1187 height 704
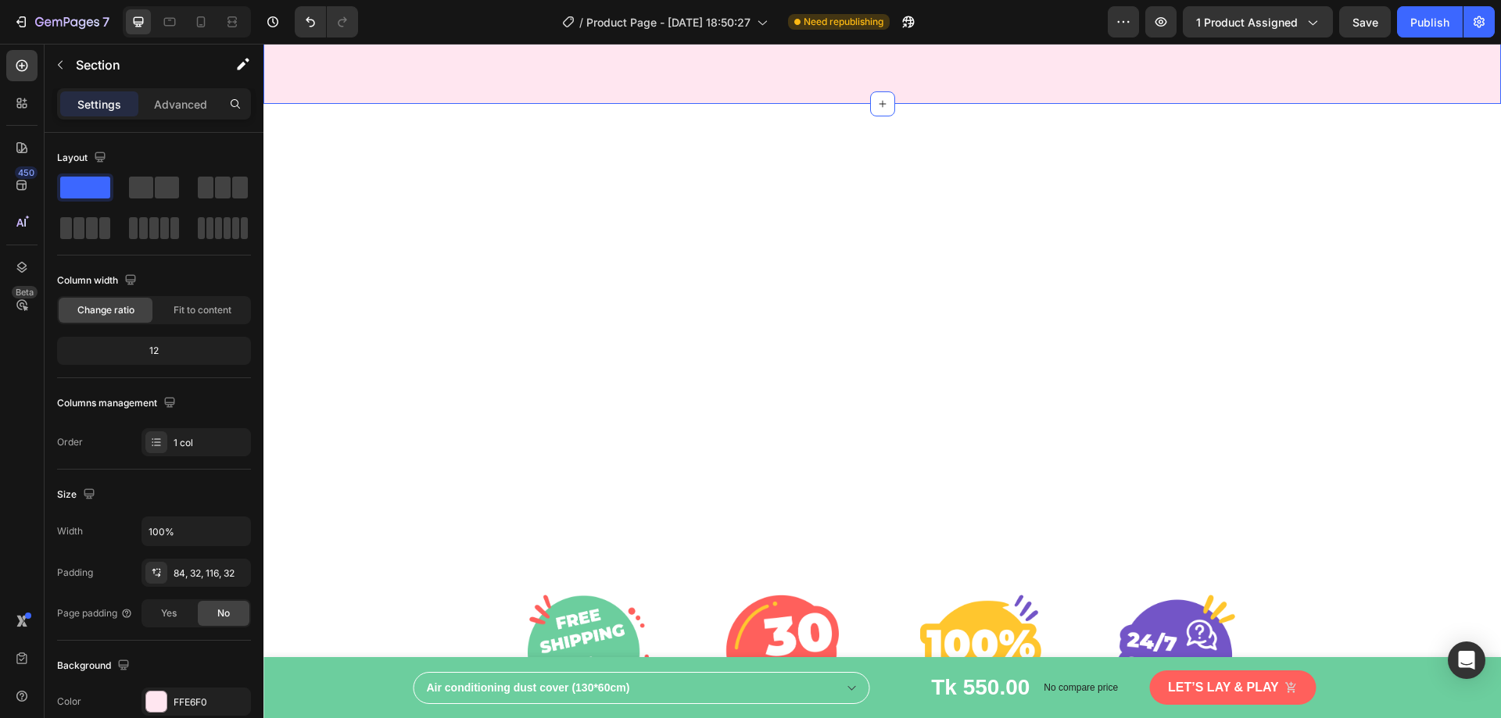
click at [392, 285] on div "“I can say that he hasn’t gotten bored of it yet!” Heading “I didn't want to go…" at bounding box center [881, 299] width 1187 height 391
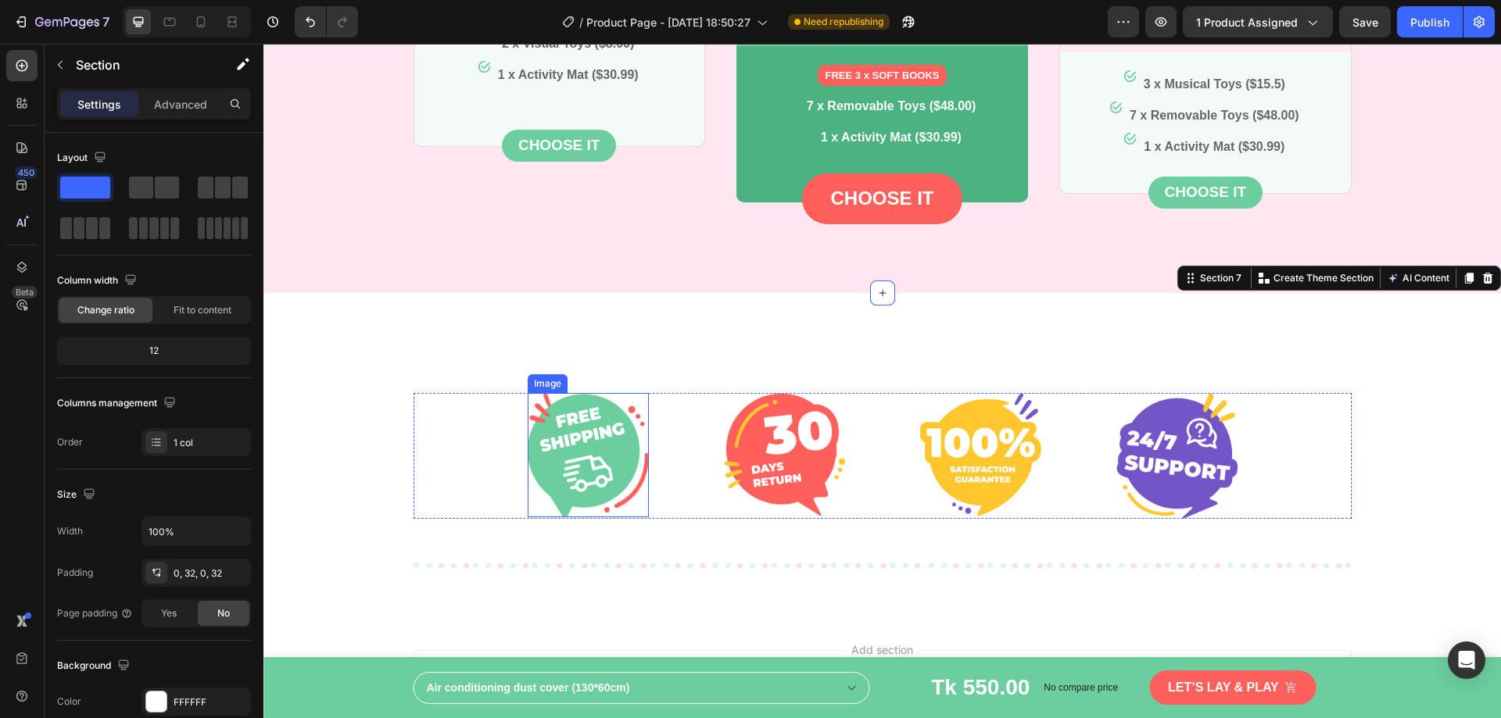
scroll to position [2281, 0]
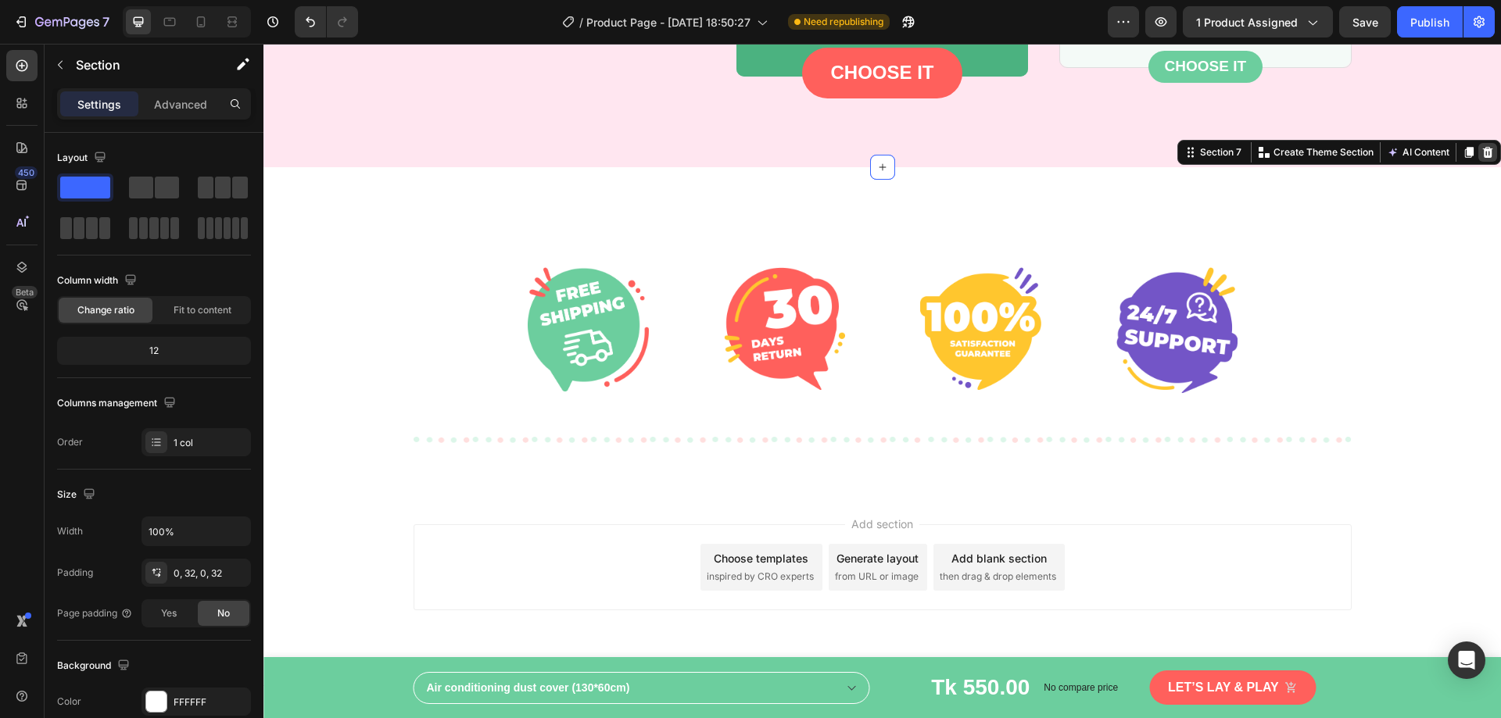
click at [1483, 156] on icon at bounding box center [1488, 152] width 10 height 11
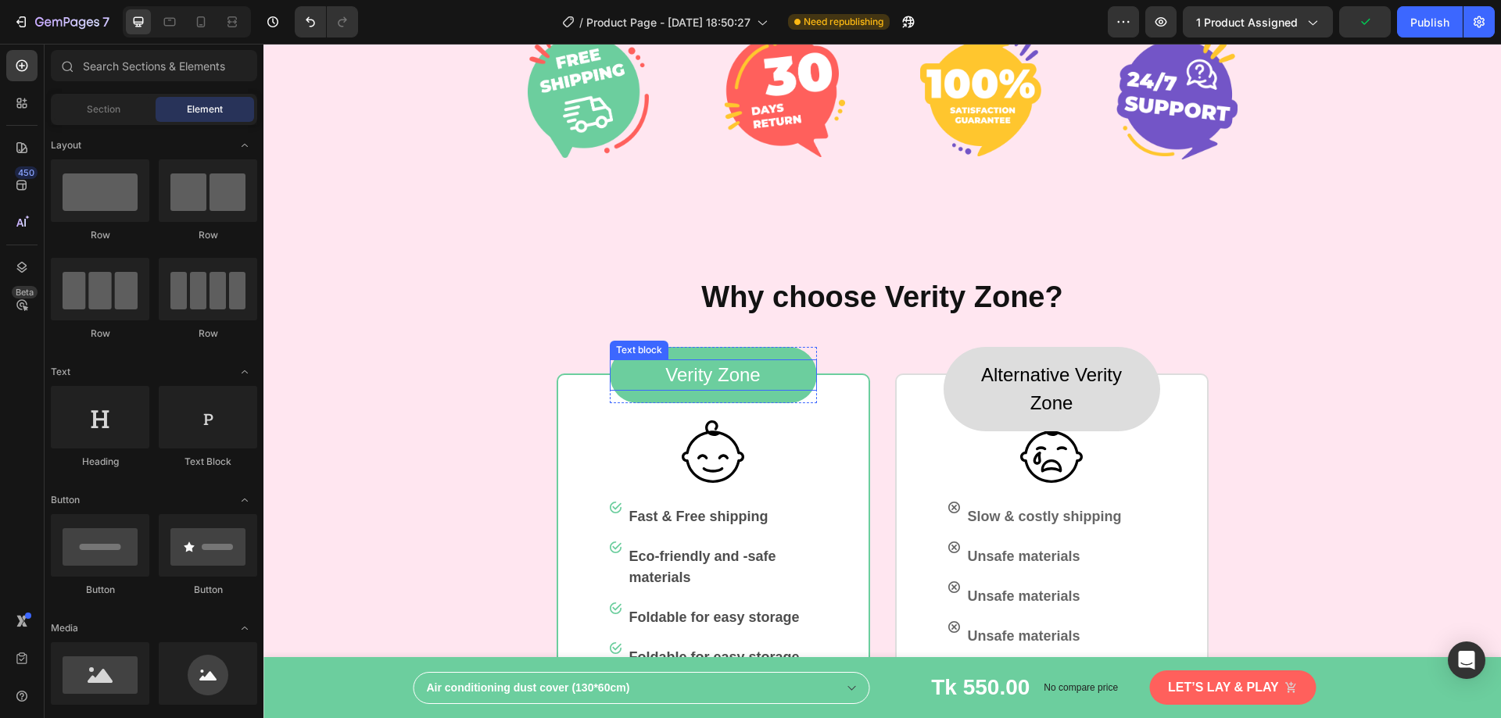
scroll to position [484, 0]
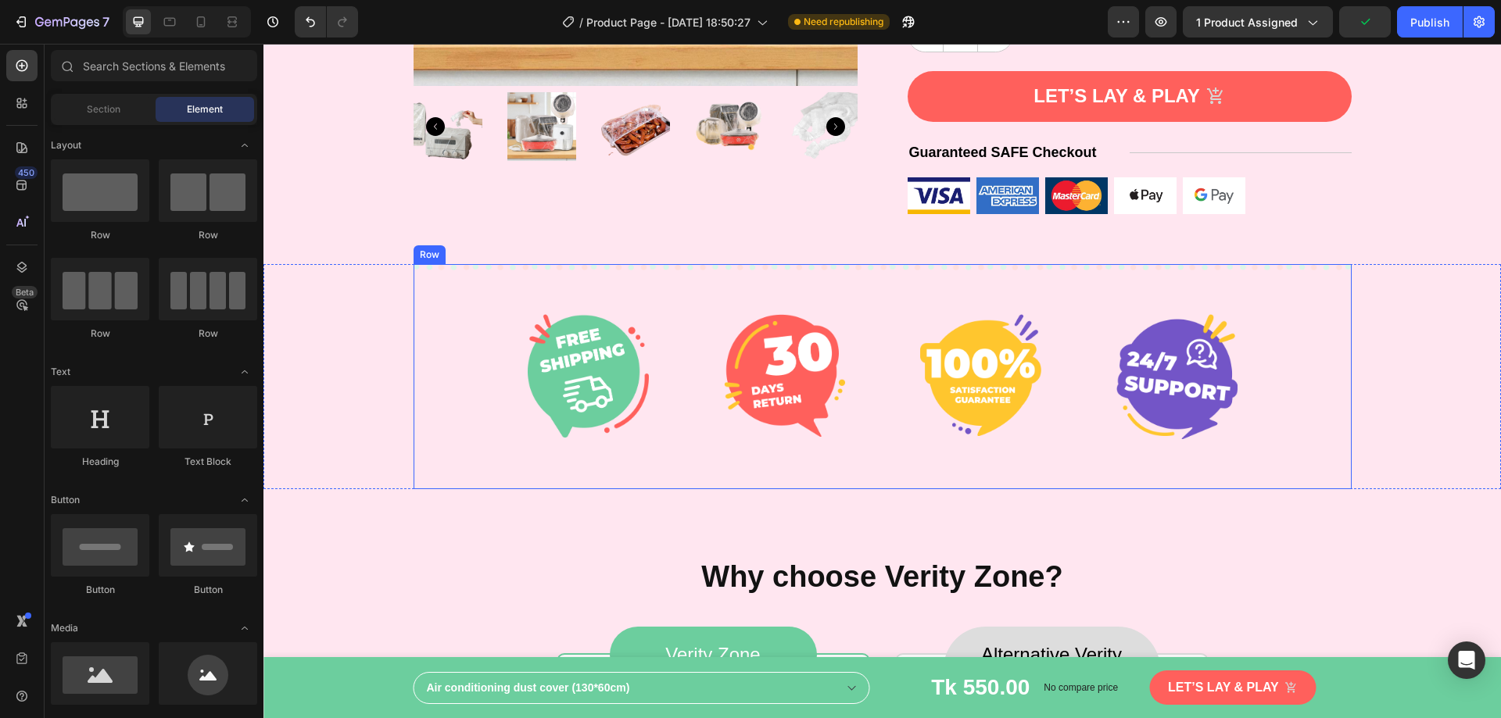
click at [732, 287] on div "Image Image Image Image Row Row" at bounding box center [882, 377] width 938 height 226
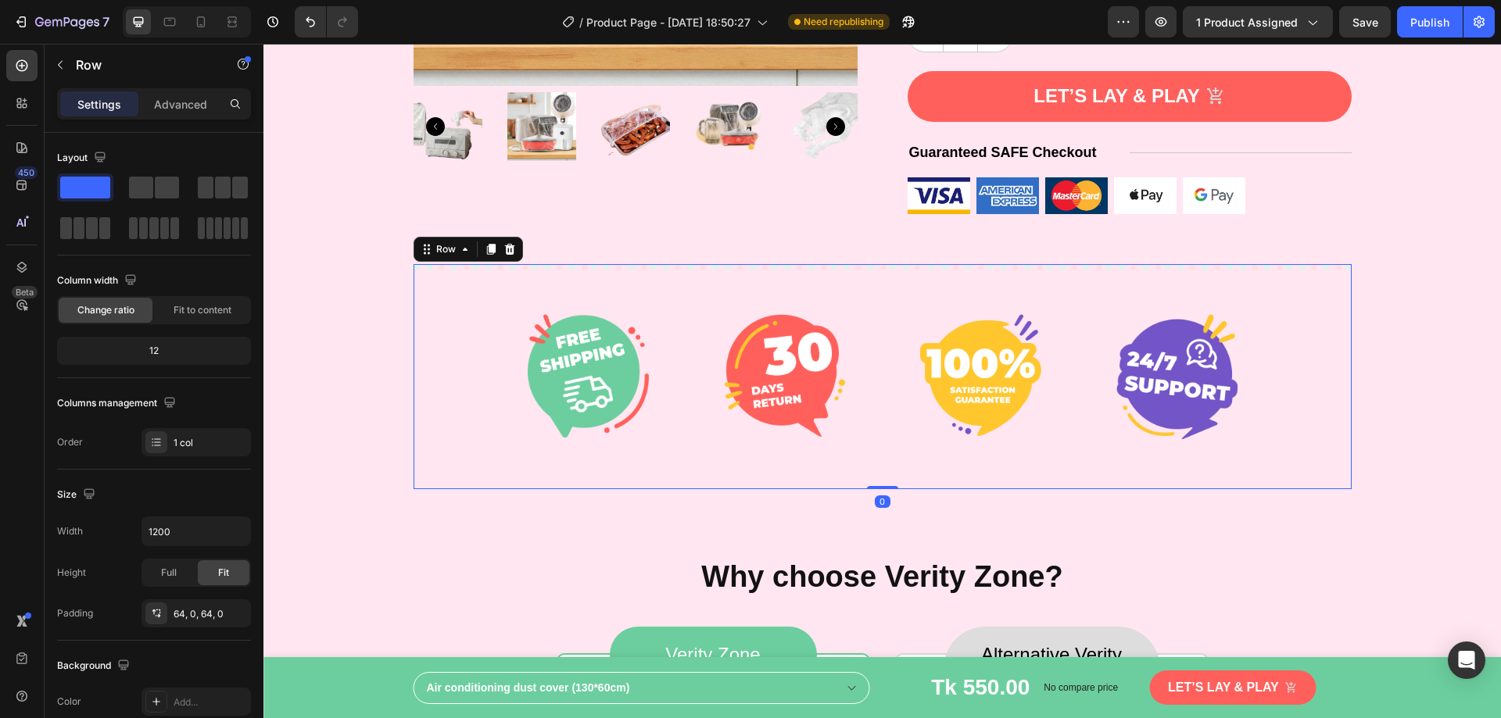
click at [504, 252] on icon at bounding box center [509, 249] width 10 height 11
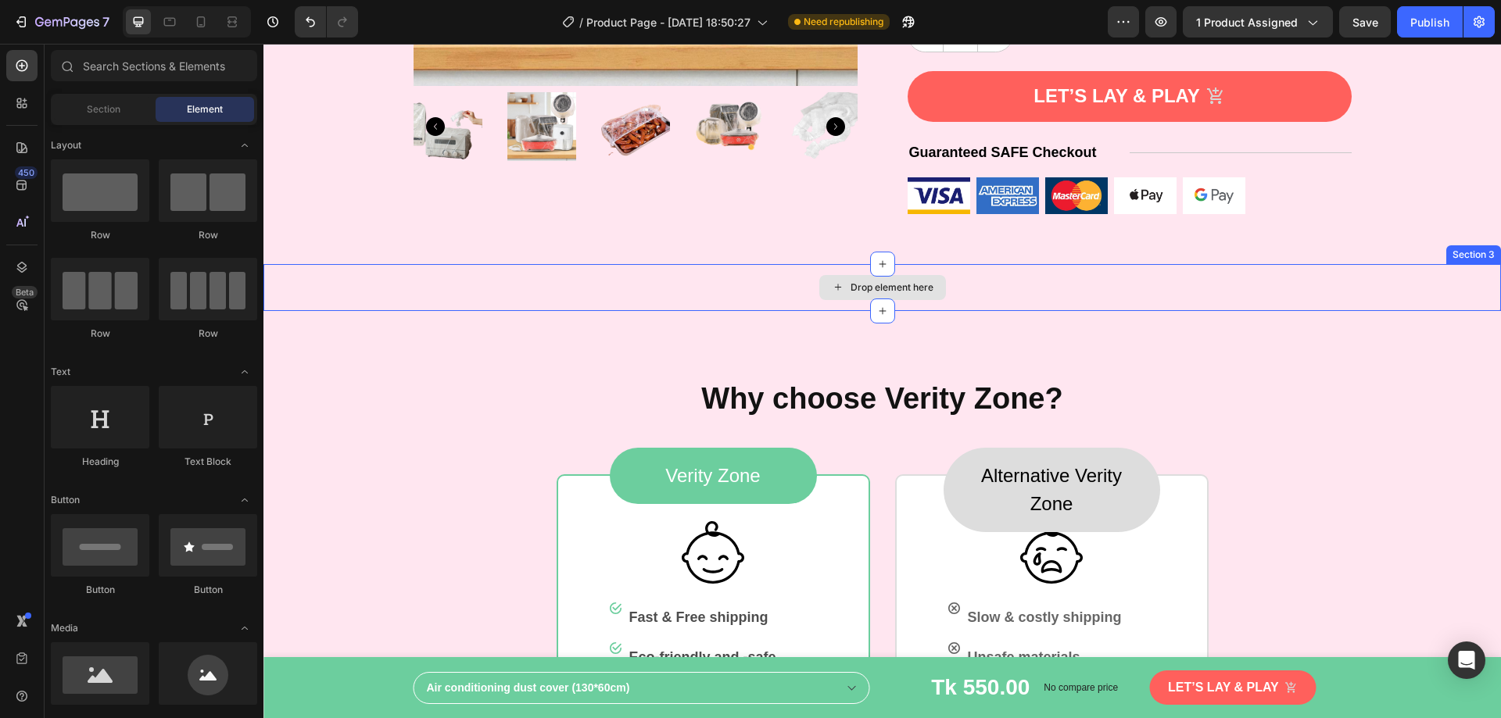
click at [1143, 285] on div "Drop element here" at bounding box center [881, 287] width 1237 height 47
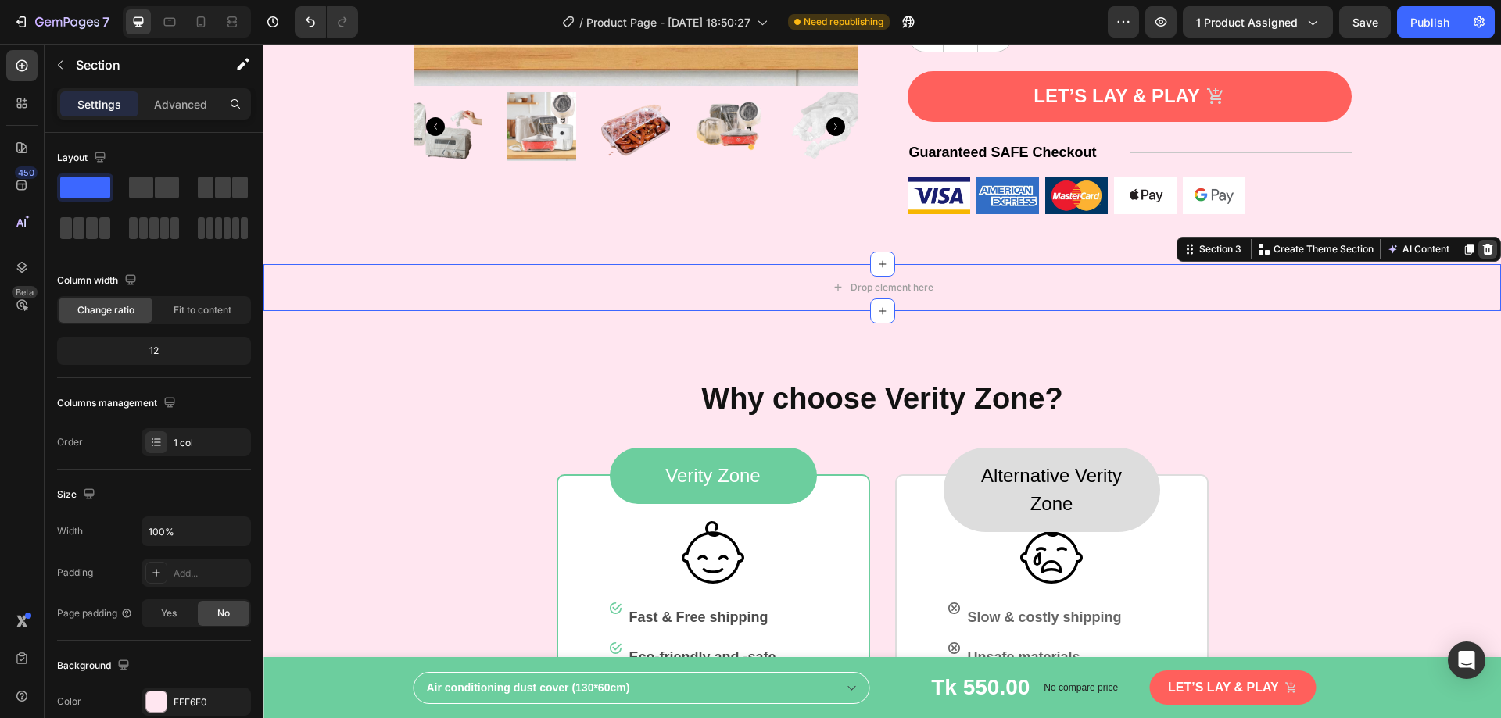
click at [1481, 250] on icon at bounding box center [1487, 249] width 13 height 13
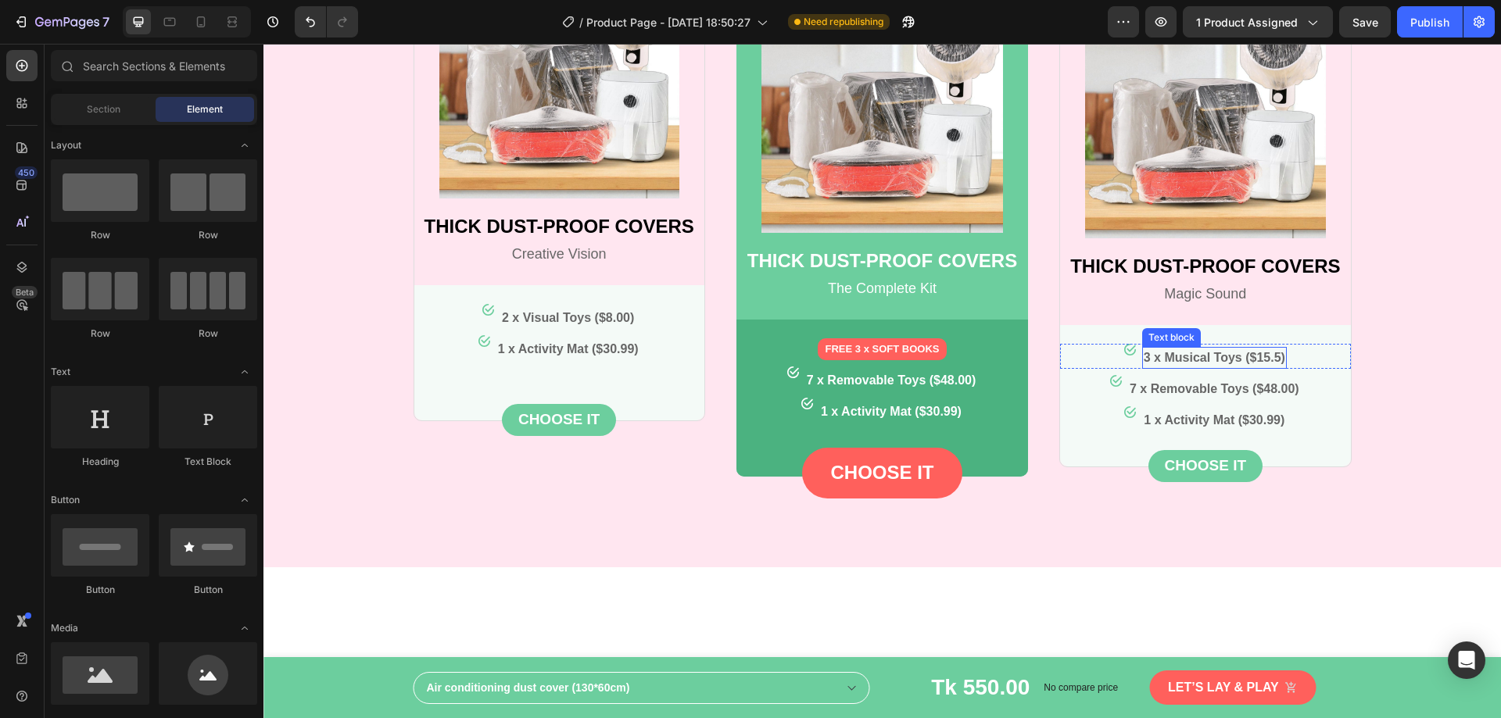
scroll to position [2056, 0]
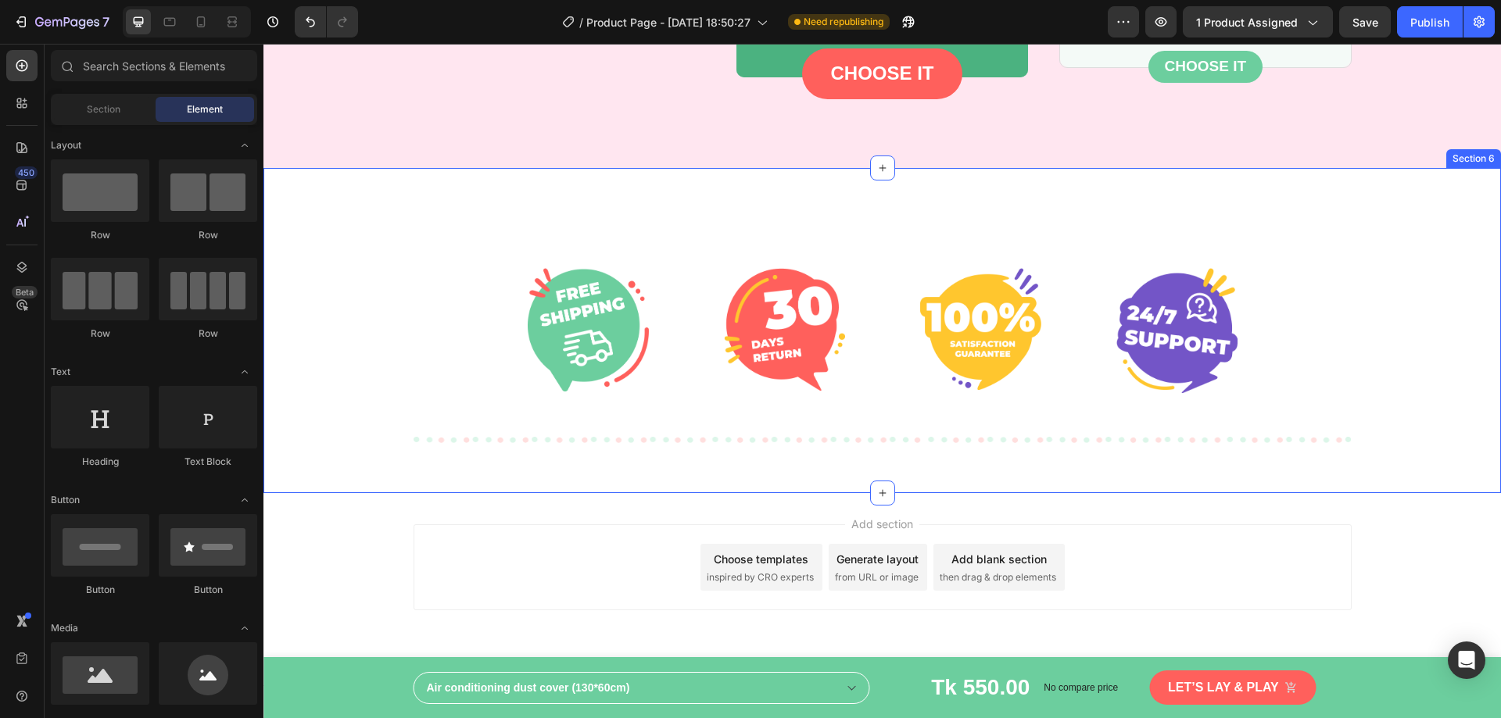
click at [880, 191] on div "Image Image Image Image Row Row Section 6" at bounding box center [881, 331] width 1237 height 326
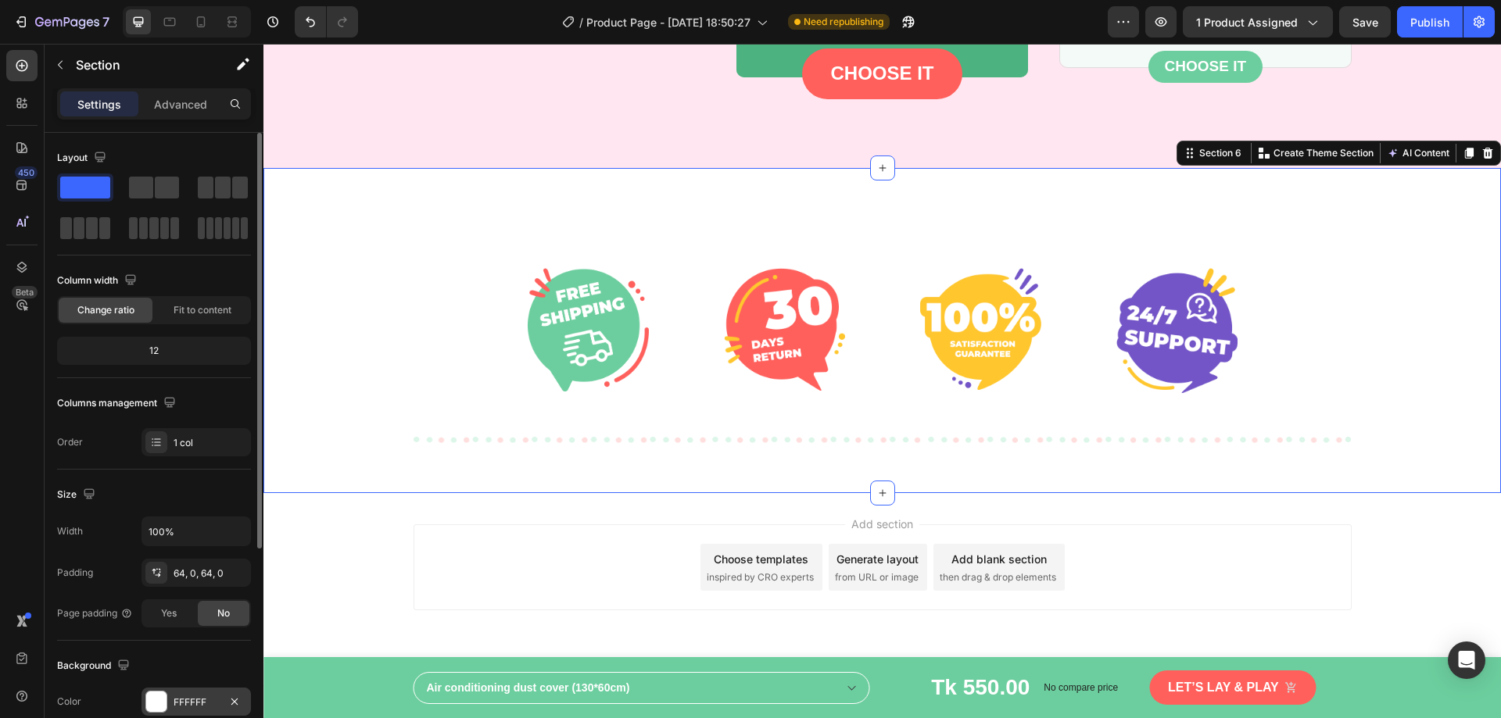
click at [162, 701] on div at bounding box center [156, 702] width 20 height 20
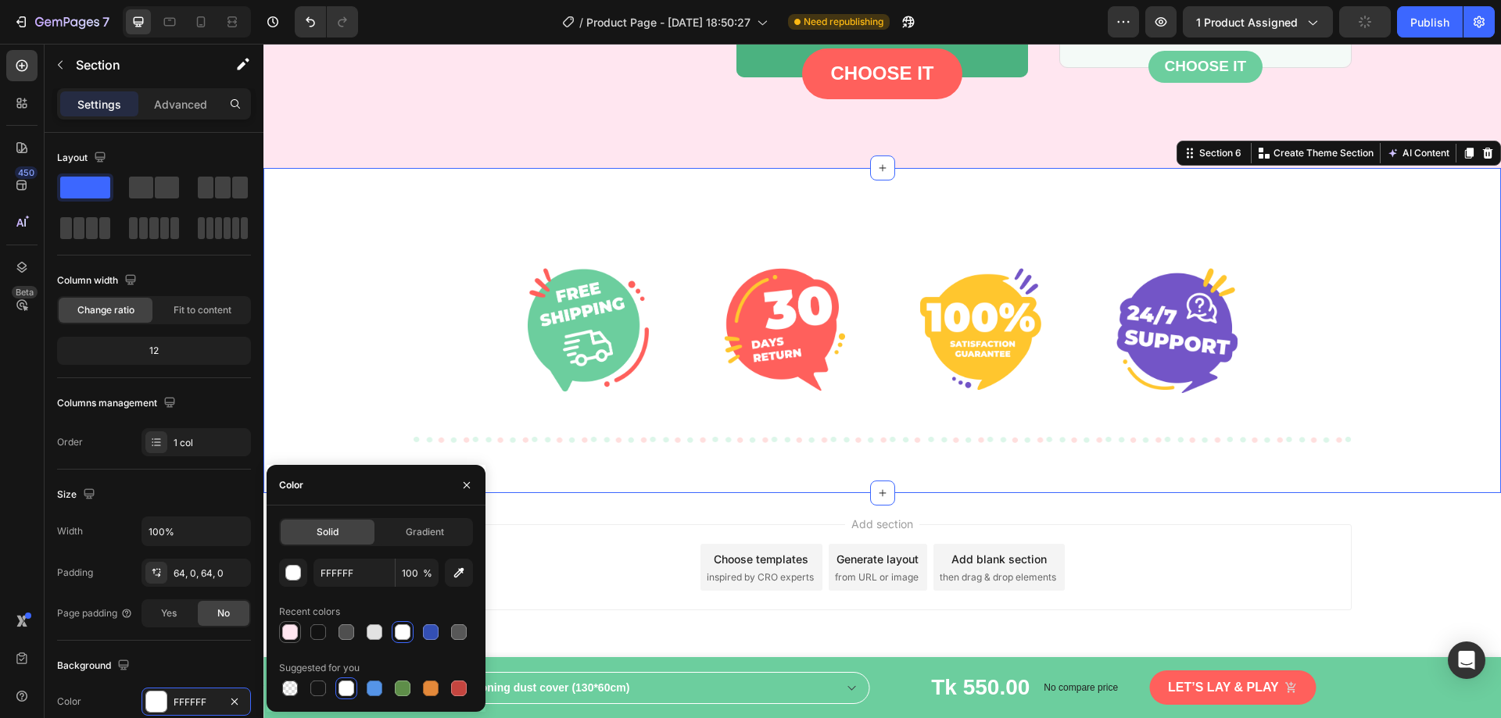
click at [288, 627] on div at bounding box center [290, 632] width 16 height 16
type input "FFE6F0"
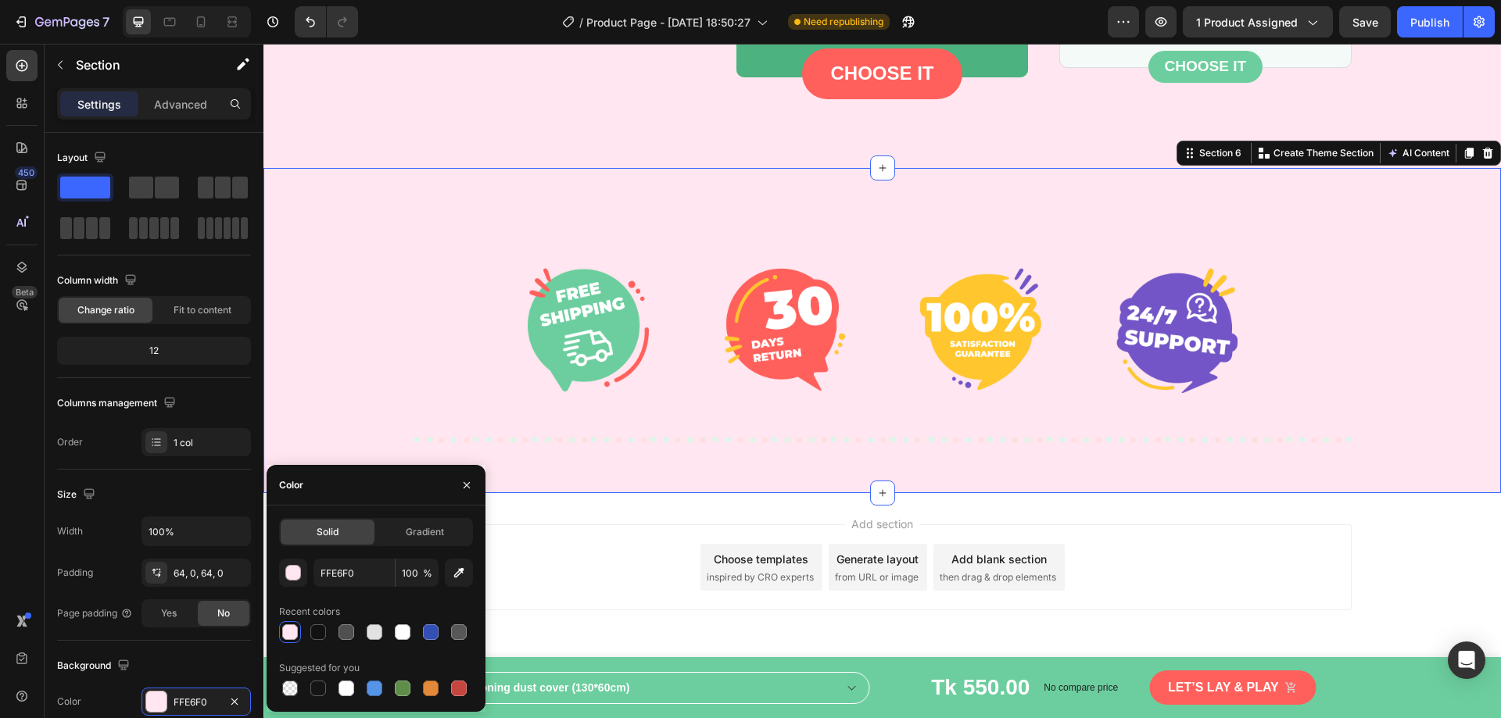
click at [647, 518] on div "Add section Choose templates inspired by CRO experts Generate layout from URL o…" at bounding box center [881, 589] width 1237 height 192
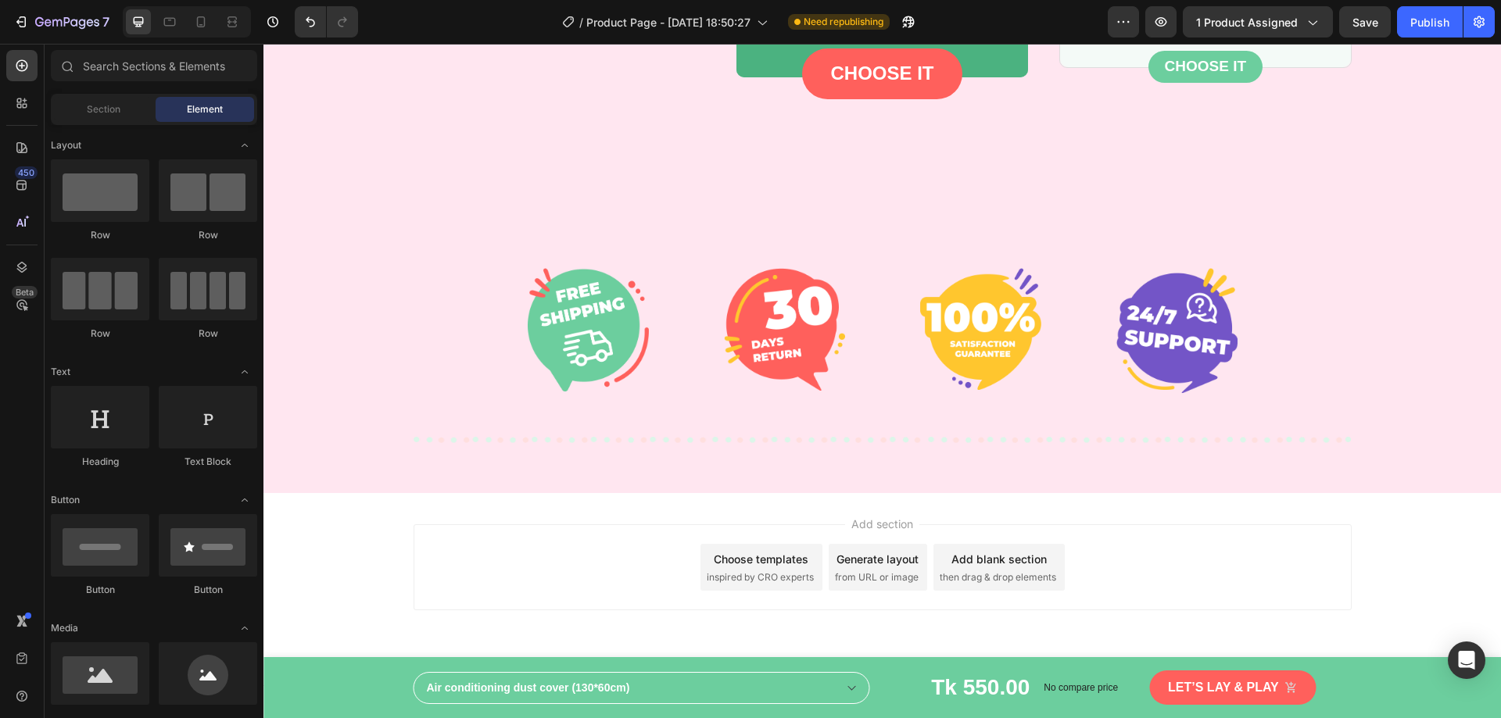
click at [379, 563] on div "Add section Choose templates inspired by CRO experts Generate layout from URL o…" at bounding box center [881, 589] width 1237 height 192
click at [471, 564] on div "Add section Choose templates inspired by CRO experts Generate layout from URL o…" at bounding box center [882, 567] width 938 height 86
click at [1422, 25] on div "Publish" at bounding box center [1429, 22] width 39 height 16
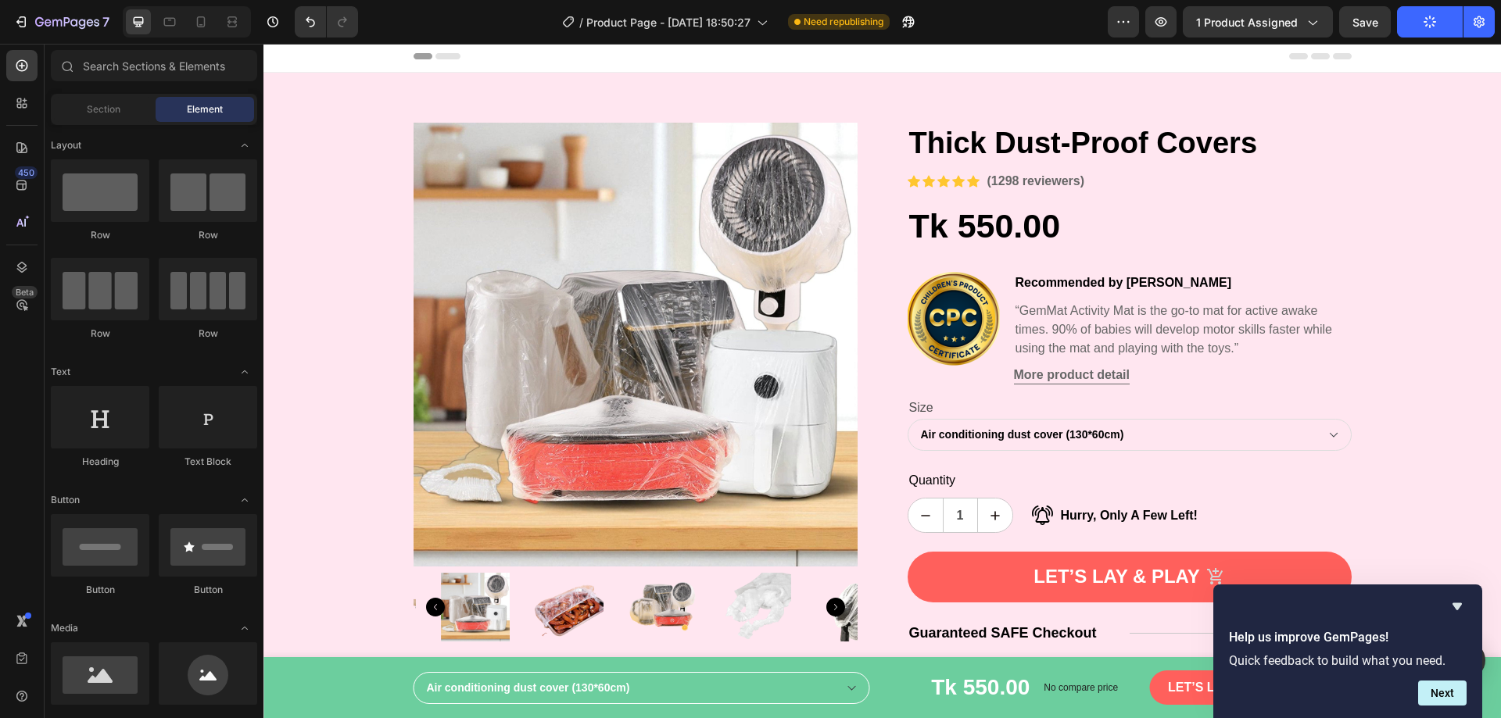
scroll to position [0, 0]
